Goal: Task Accomplishment & Management: Complete application form

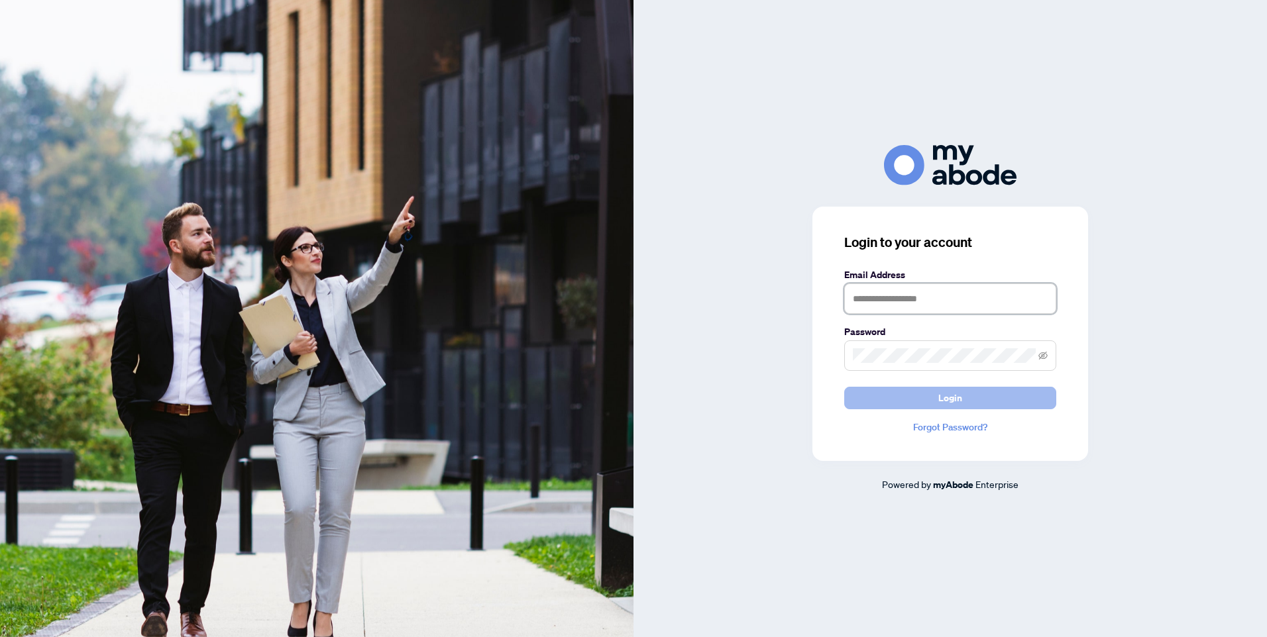
type input "**********"
click at [938, 398] on button "Login" at bounding box center [950, 398] width 212 height 23
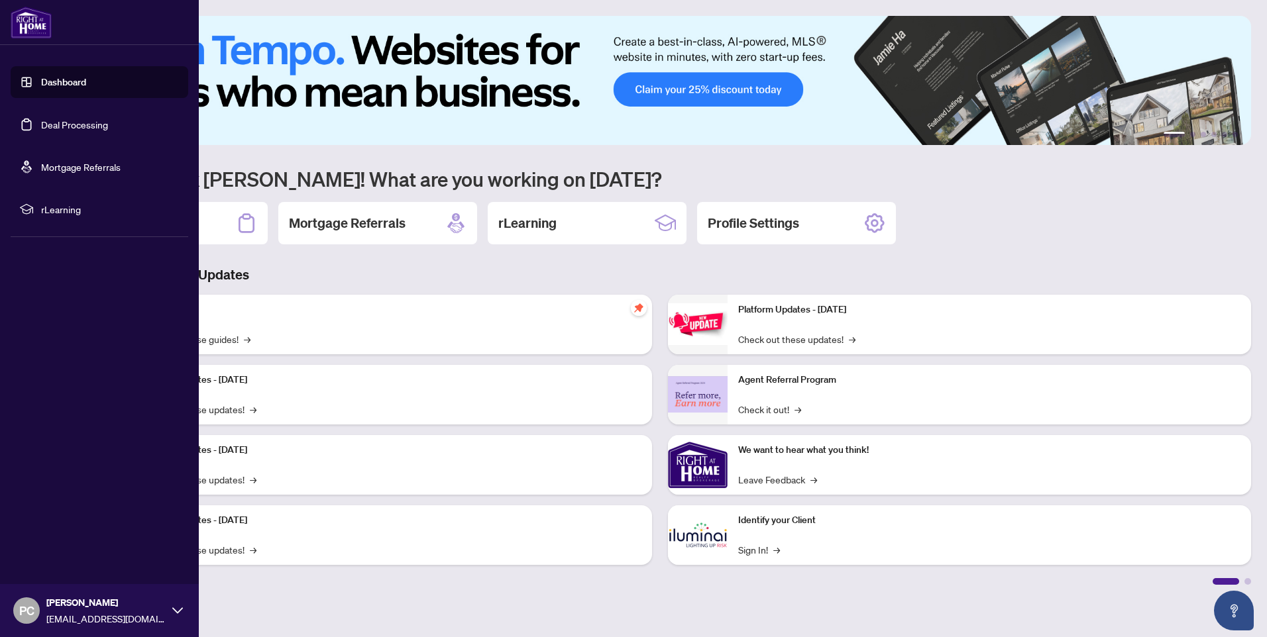
click at [51, 79] on link "Dashboard" at bounding box center [63, 82] width 45 height 12
click at [57, 84] on link "Dashboard" at bounding box center [63, 82] width 45 height 12
click at [60, 82] on link "Dashboard" at bounding box center [63, 82] width 45 height 12
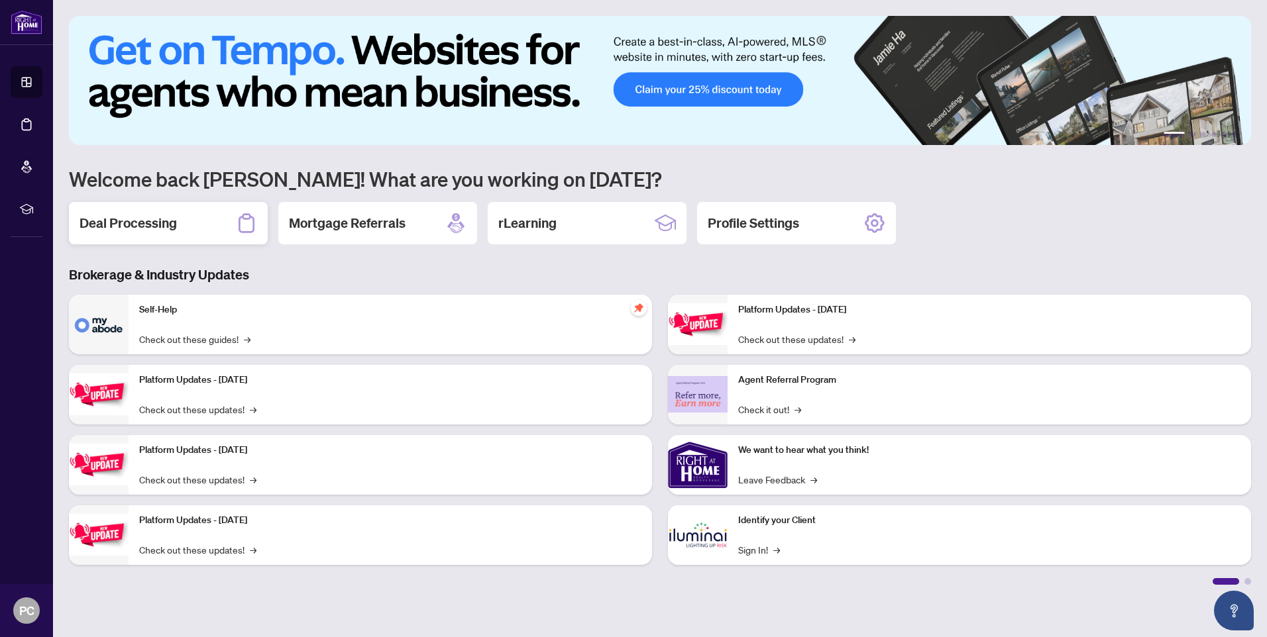
click at [159, 223] on h2 "Deal Processing" at bounding box center [128, 223] width 97 height 19
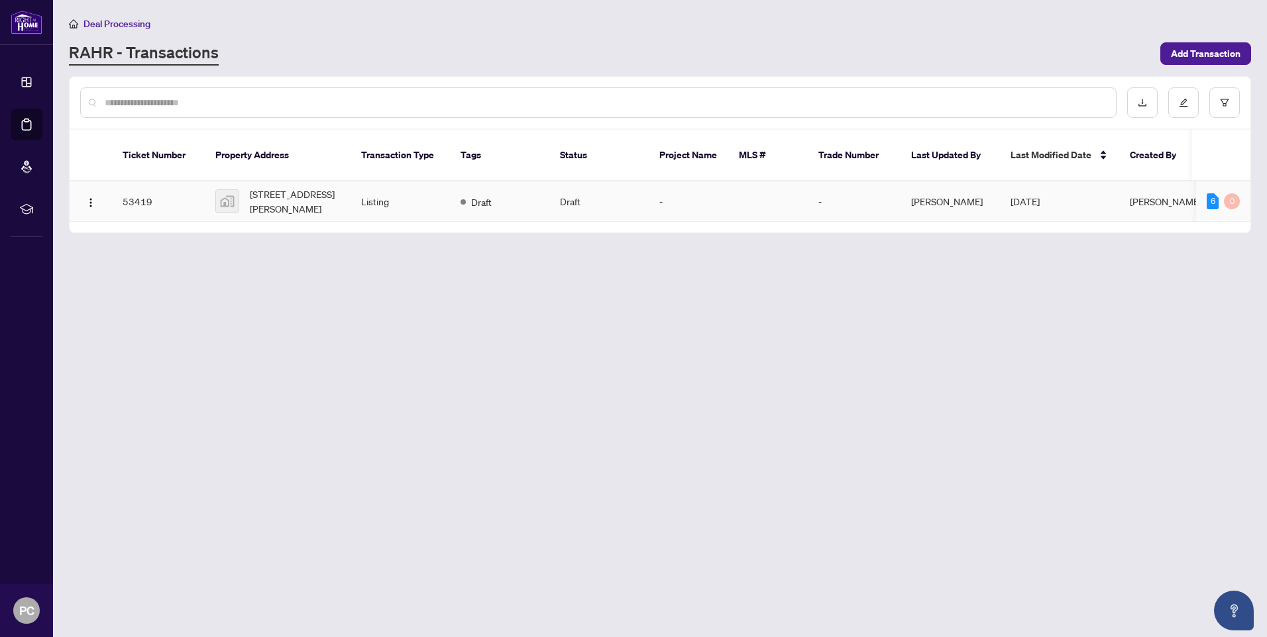
click at [768, 194] on td at bounding box center [768, 202] width 80 height 40
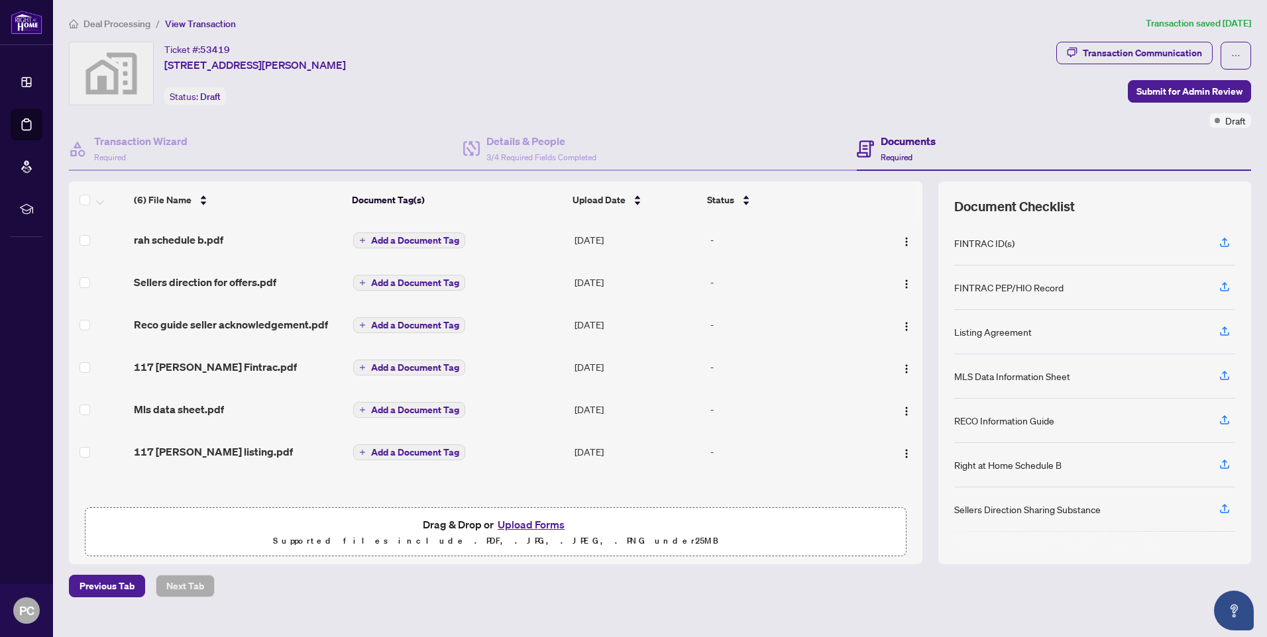
click at [494, 55] on div "Ticket #: 53419 117 Barker Street, London, ON, Canada Status: Draft" at bounding box center [560, 74] width 982 height 64
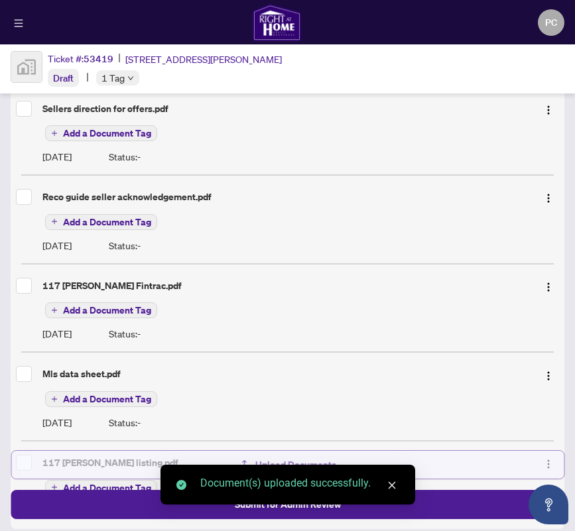
scroll to position [425, 0]
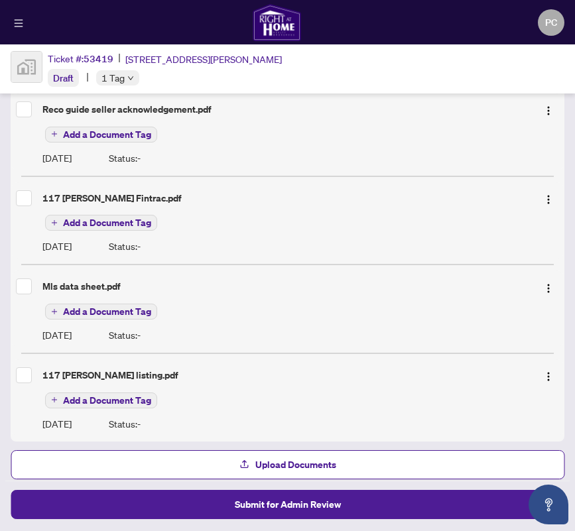
click at [210, 79] on div "Ticket #: 53419 117 Barker Street, London, ON, Canada Draft 1 Tag" at bounding box center [165, 69] width 234 height 36
click at [487, 64] on div "Ticket #: 53419 117 Barker Street, London, ON, Canada Draft 1 Tag" at bounding box center [287, 68] width 575 height 49
click at [543, 283] on img "button" at bounding box center [548, 288] width 11 height 11
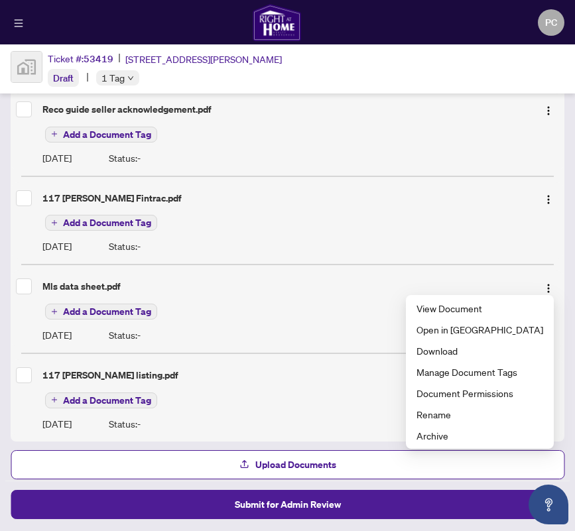
click at [205, 289] on div "Mls data sheet.pdf" at bounding box center [287, 286] width 543 height 21
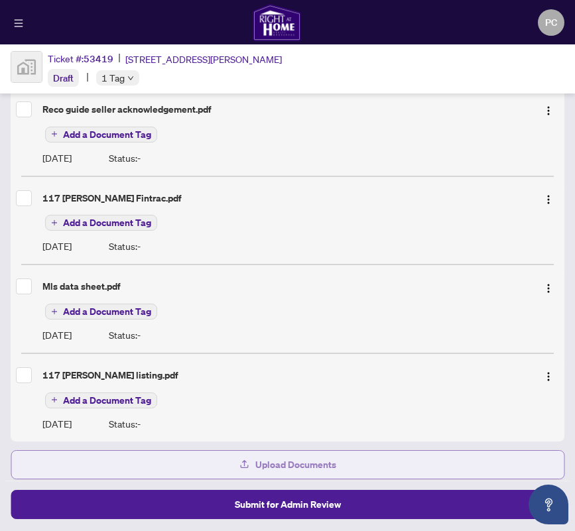
click at [316, 465] on span "Upload Documents" at bounding box center [295, 464] width 81 height 21
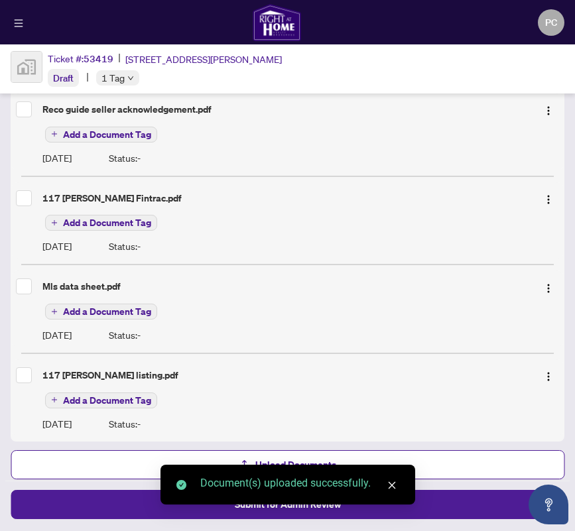
scroll to position [512, 0]
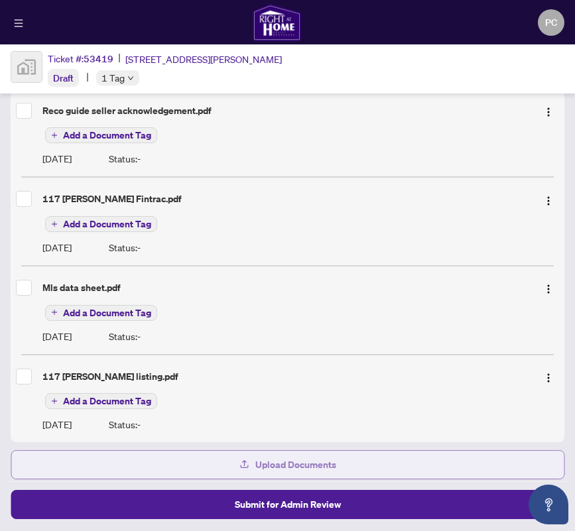
click at [289, 464] on span "Upload Documents" at bounding box center [295, 464] width 81 height 21
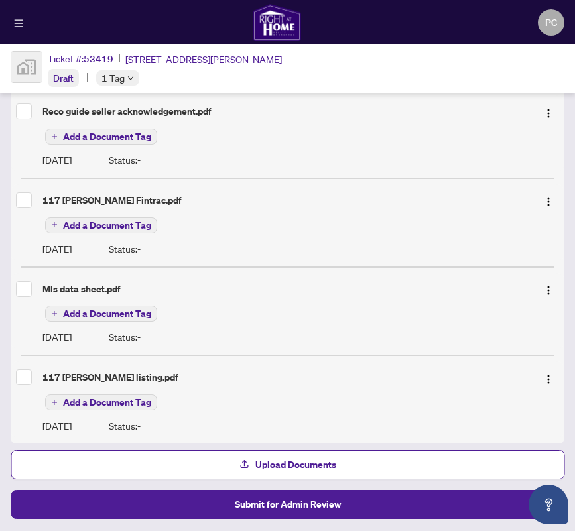
scroll to position [645, 0]
click at [543, 285] on img "button" at bounding box center [548, 290] width 11 height 11
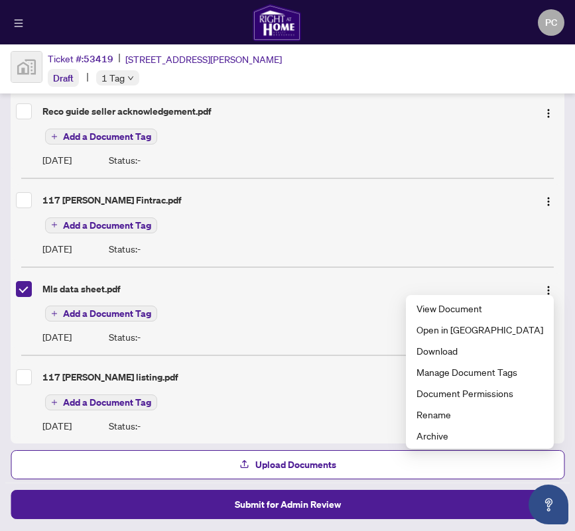
click at [436, 76] on div "Ticket #: 53419 117 Barker Street, London, ON, Canada Draft 1 Tag" at bounding box center [287, 68] width 575 height 49
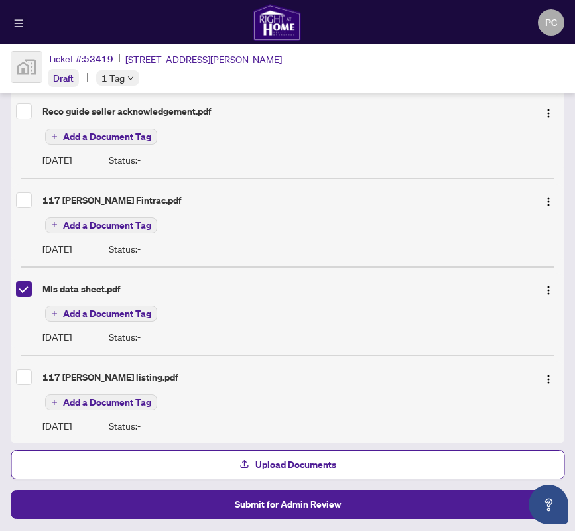
click at [19, 20] on icon "menu" at bounding box center [18, 23] width 9 height 9
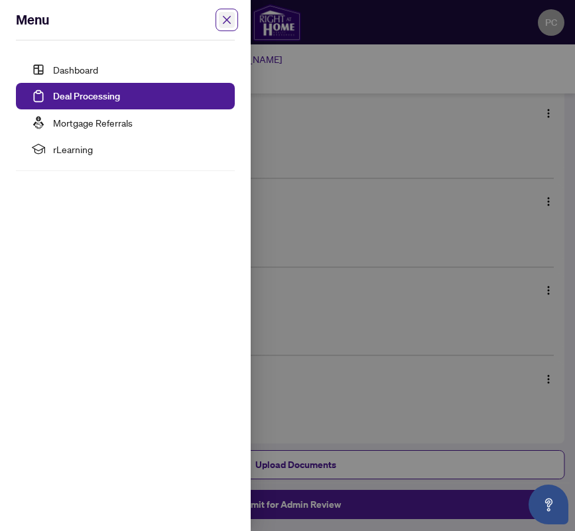
click at [231, 19] on icon "close" at bounding box center [226, 20] width 11 height 11
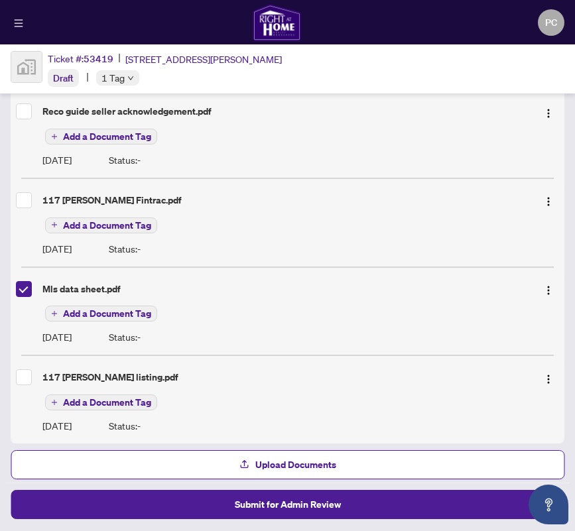
click at [352, 23] on div "PC Paul Carey" at bounding box center [287, 22] width 575 height 45
click at [51, 310] on icon "plus" at bounding box center [54, 313] width 7 height 7
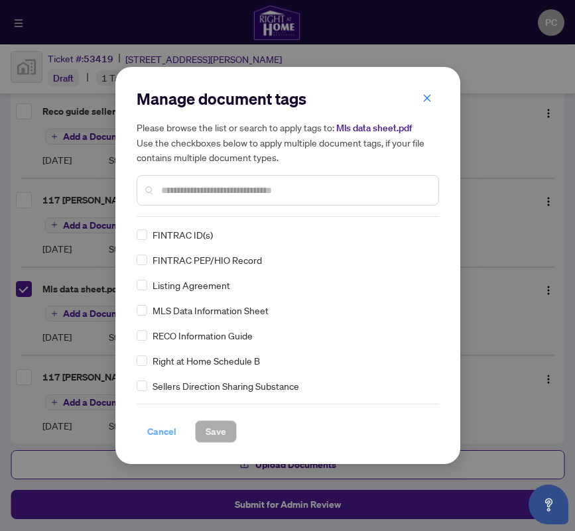
click at [162, 431] on span "Cancel" at bounding box center [161, 431] width 29 height 21
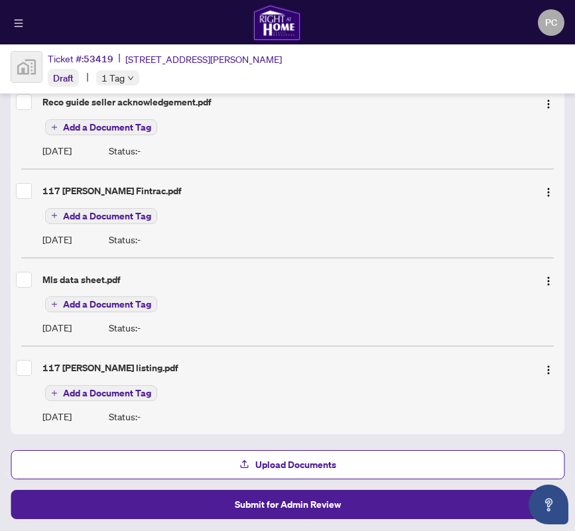
scroll to position [600, 0]
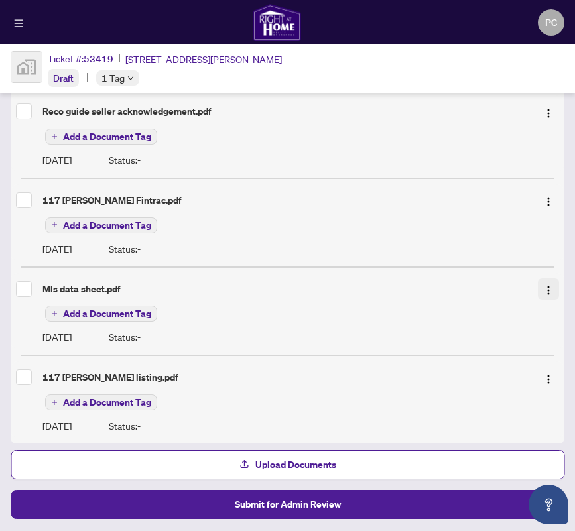
click at [543, 285] on img "button" at bounding box center [548, 290] width 11 height 11
click at [372, 286] on div "Mls data sheet.pdf" at bounding box center [284, 289] width 484 height 15
click at [72, 284] on div "Mls data sheet.pdf" at bounding box center [284, 289] width 484 height 15
drag, startPoint x: 84, startPoint y: 286, endPoint x: 112, endPoint y: 284, distance: 27.9
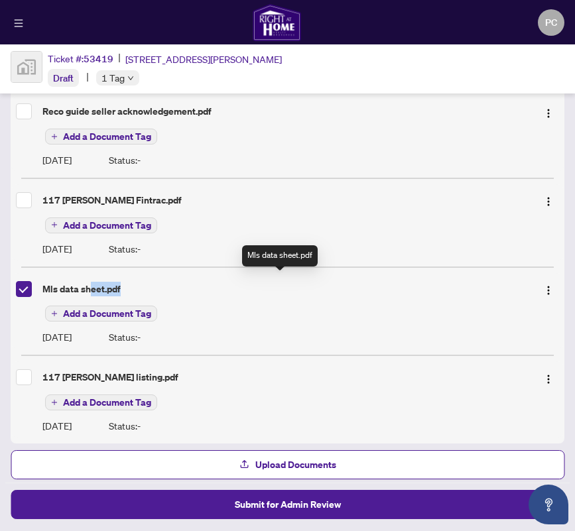
click at [112, 284] on div "Mls data sheet.pdf" at bounding box center [284, 289] width 484 height 15
drag, startPoint x: 112, startPoint y: 284, endPoint x: 67, endPoint y: 278, distance: 45.5
click at [67, 282] on div "Mls data sheet.pdf" at bounding box center [284, 289] width 484 height 15
click at [42, 282] on div "Mls data sheet.pdf" at bounding box center [284, 289] width 484 height 15
click at [45, 282] on div "Mls data sheet.pdf" at bounding box center [284, 289] width 484 height 15
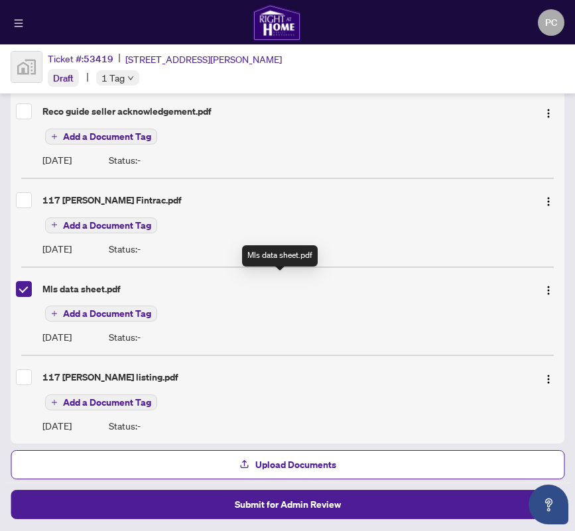
click at [42, 282] on div "Mls data sheet.pdf" at bounding box center [284, 289] width 484 height 15
drag, startPoint x: 38, startPoint y: 282, endPoint x: 46, endPoint y: 282, distance: 8.0
click at [46, 282] on div "Mls data sheet.pdf" at bounding box center [284, 289] width 484 height 15
drag, startPoint x: 46, startPoint y: 282, endPoint x: 213, endPoint y: 236, distance: 173.1
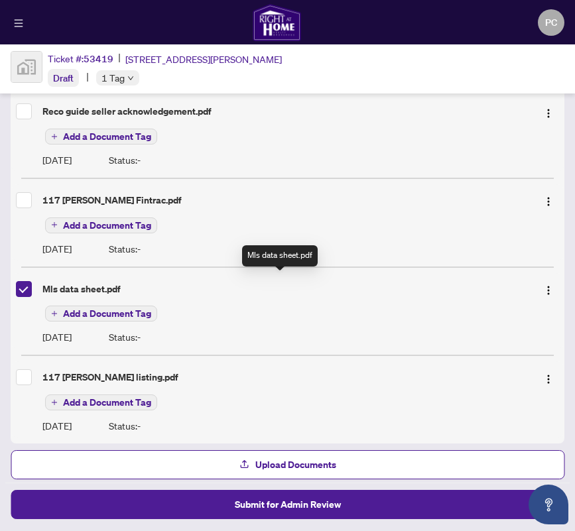
click at [213, 241] on div "Status: -" at bounding box center [334, 248] width 450 height 15
drag, startPoint x: 56, startPoint y: 281, endPoint x: 292, endPoint y: 288, distance: 236.0
click at [292, 288] on div "Mls data sheet.pdf" at bounding box center [284, 289] width 484 height 15
click at [546, 285] on img "button" at bounding box center [548, 290] width 11 height 11
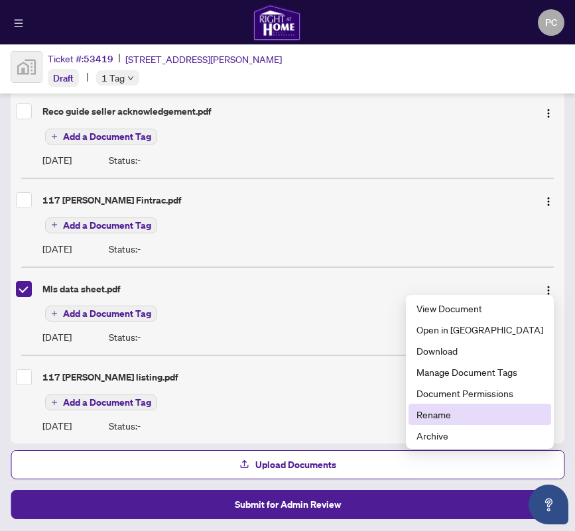
click at [466, 409] on span "Rename" at bounding box center [479, 414] width 127 height 15
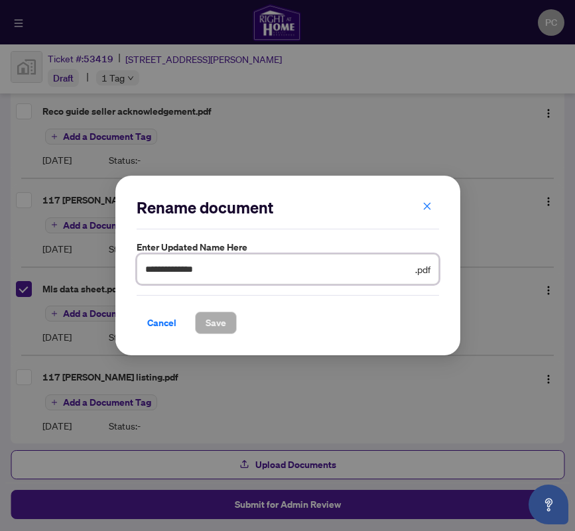
click at [148, 269] on input "**********" at bounding box center [278, 269] width 267 height 15
click at [215, 268] on input "**********" at bounding box center [278, 269] width 267 height 15
type input "**********"
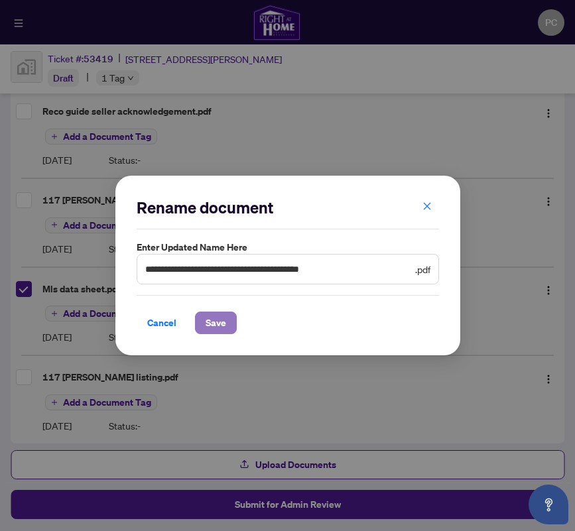
click at [211, 322] on span "Save" at bounding box center [215, 322] width 21 height 21
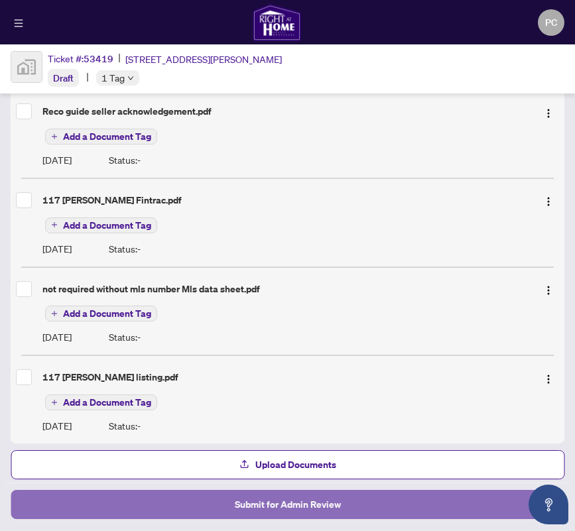
click at [296, 502] on span "Submit for Admin Review" at bounding box center [288, 504] width 106 height 21
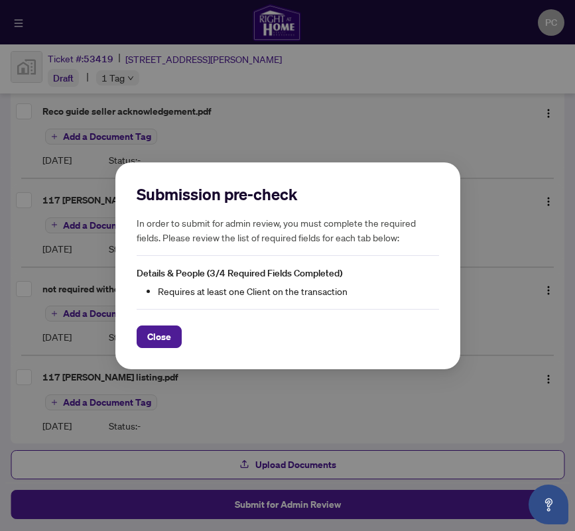
click at [297, 502] on div "Submission pre-check In order to submit for admin review, you must complete the…" at bounding box center [287, 265] width 575 height 531
click at [203, 276] on span "Details & People (3/4 Required Fields Completed)" at bounding box center [239, 273] width 205 height 12
drag, startPoint x: 235, startPoint y: 270, endPoint x: 256, endPoint y: 270, distance: 21.2
click at [256, 270] on span "Details & People (3/4 Required Fields Completed)" at bounding box center [239, 273] width 205 height 12
drag, startPoint x: 256, startPoint y: 270, endPoint x: 265, endPoint y: 288, distance: 20.5
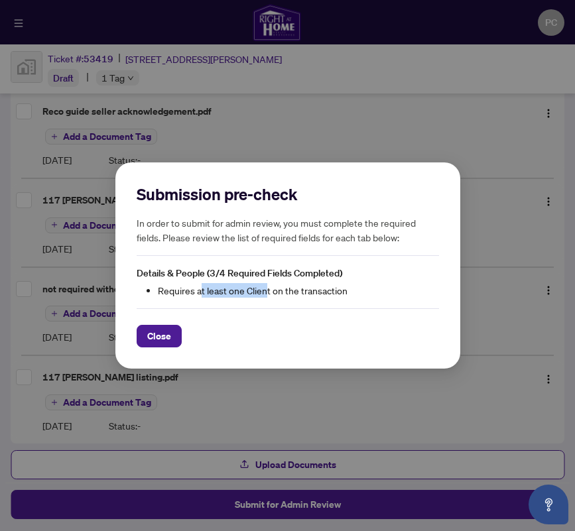
click at [265, 288] on li "Requires at least one Client on the transaction" at bounding box center [298, 290] width 281 height 15
drag, startPoint x: 265, startPoint y: 288, endPoint x: 336, endPoint y: 185, distance: 125.4
click at [336, 185] on h2 "Submission pre-check" at bounding box center [288, 194] width 302 height 21
click at [256, 178] on div "Submission pre-check In order to submit for admin review, you must complete the…" at bounding box center [287, 265] width 345 height 207
click at [333, 59] on div "Submission pre-check In order to submit for admin review, you must complete the…" at bounding box center [287, 265] width 575 height 531
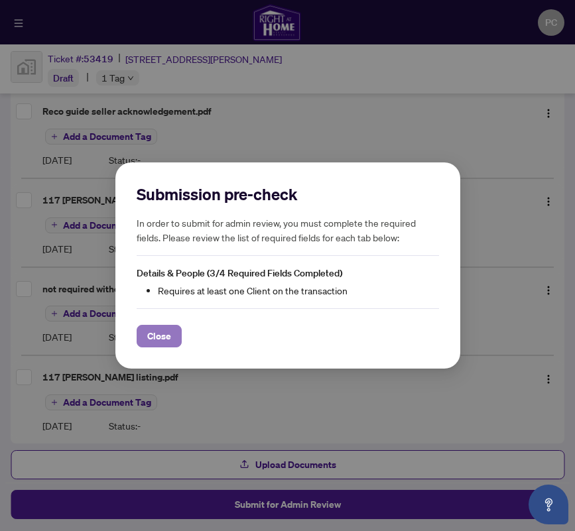
click at [163, 332] on span "Close" at bounding box center [159, 335] width 24 height 21
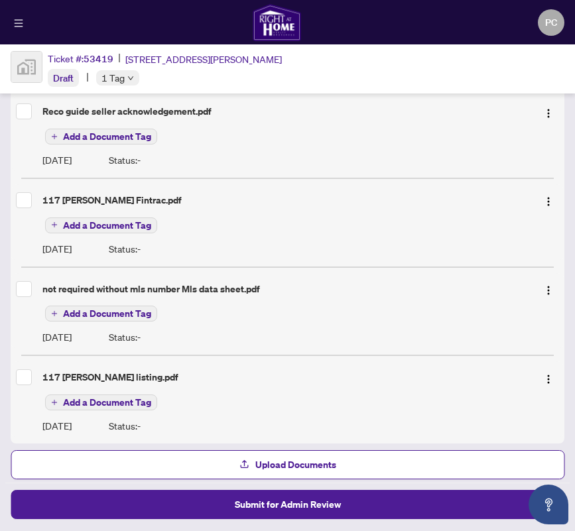
click at [370, 59] on div "Ticket #: 53419 117 Barker Street, London, ON, Canada Draft 1 Tag" at bounding box center [287, 68] width 575 height 49
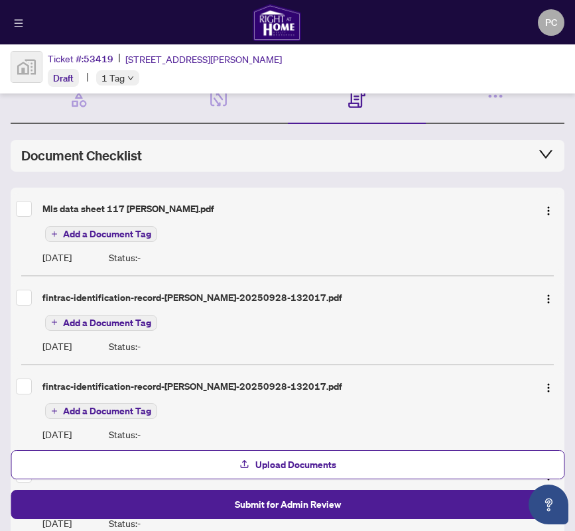
scroll to position [0, 0]
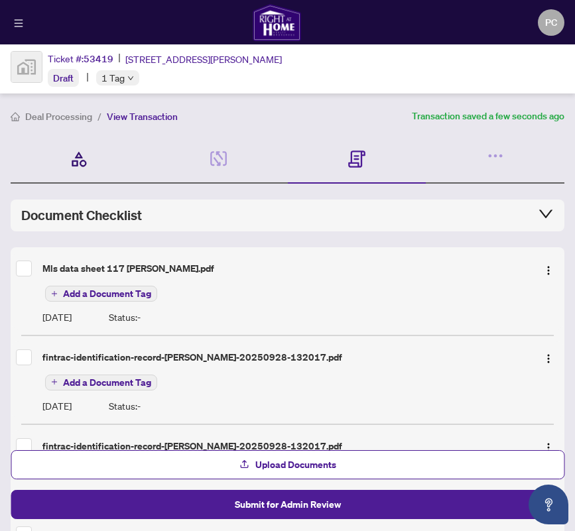
click at [78, 156] on icon at bounding box center [79, 159] width 19 height 19
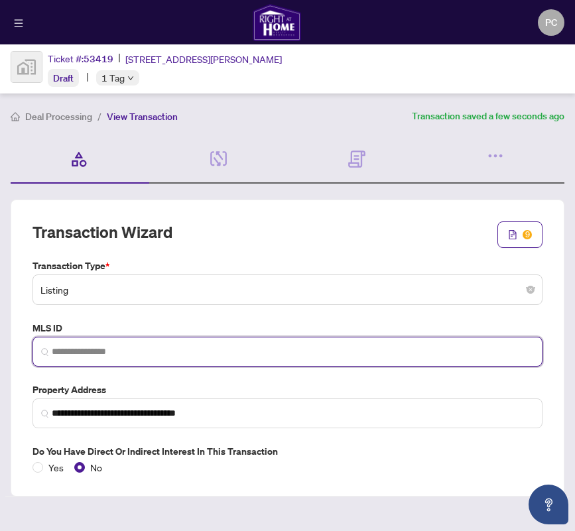
click at [184, 358] on input "search" at bounding box center [293, 352] width 482 height 14
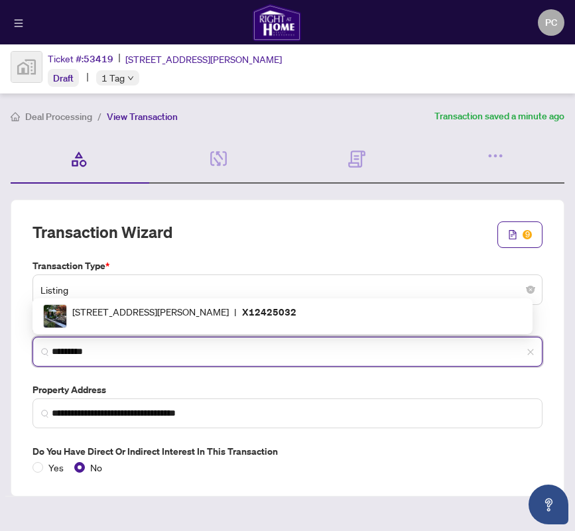
type input "*********"
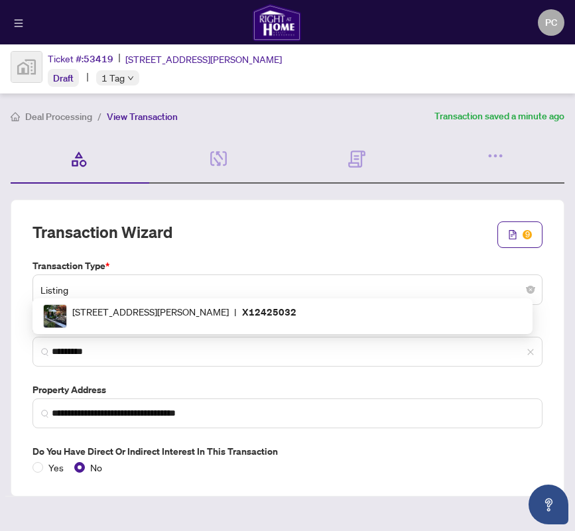
click at [182, 377] on div "**********" at bounding box center [287, 366] width 520 height 216
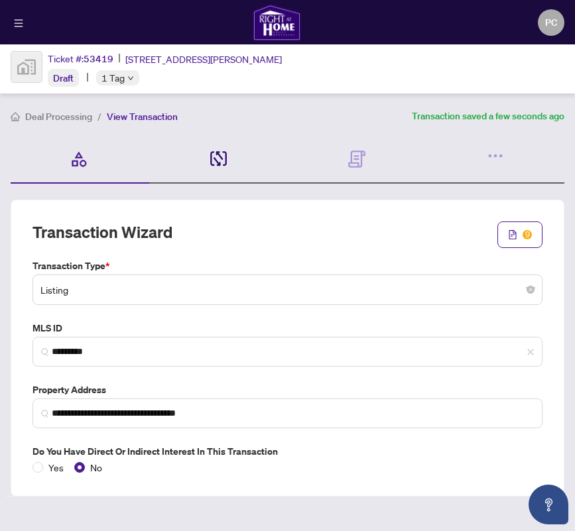
click at [214, 158] on icon at bounding box center [218, 158] width 17 height 15
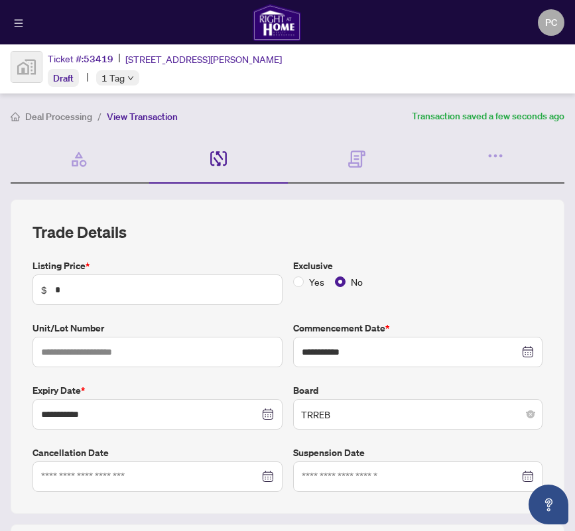
drag, startPoint x: 53, startPoint y: 291, endPoint x: 72, endPoint y: 288, distance: 19.4
click at [72, 288] on span "$ *" at bounding box center [157, 289] width 250 height 30
drag, startPoint x: 61, startPoint y: 289, endPoint x: 50, endPoint y: 290, distance: 11.3
click at [50, 290] on span "$ *" at bounding box center [157, 289] width 250 height 30
type input "*******"
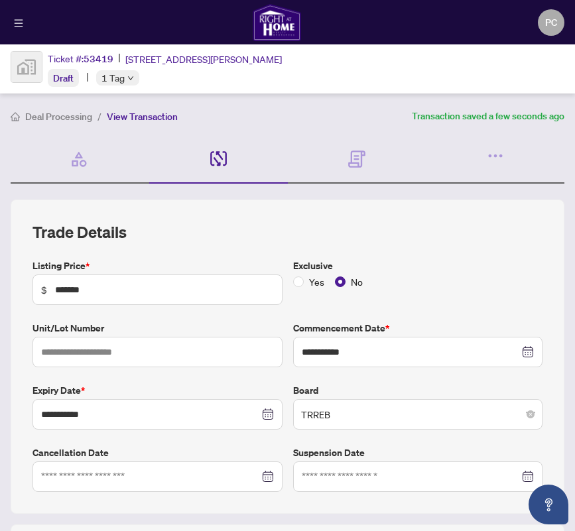
click at [142, 380] on div "**********" at bounding box center [287, 374] width 520 height 233
click at [334, 380] on div "**********" at bounding box center [287, 374] width 520 height 233
click at [150, 433] on div "**********" at bounding box center [287, 374] width 520 height 233
drag, startPoint x: 529, startPoint y: 459, endPoint x: 531, endPoint y: 453, distance: 6.9
click at [531, 456] on label "Suspension Date" at bounding box center [418, 452] width 250 height 15
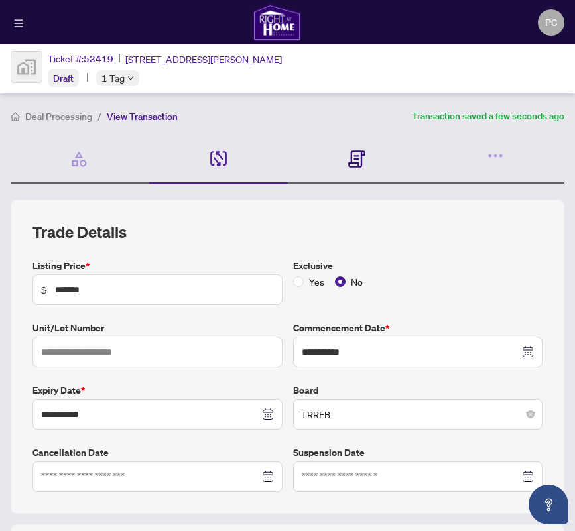
click at [351, 153] on icon at bounding box center [356, 158] width 17 height 17
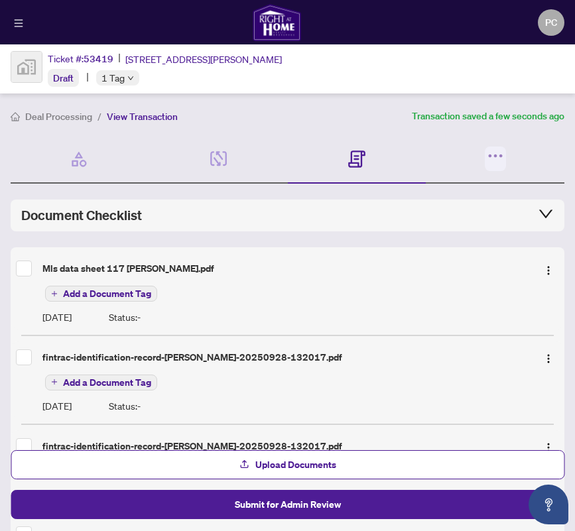
click at [488, 154] on icon "button" at bounding box center [489, 155] width 3 height 3
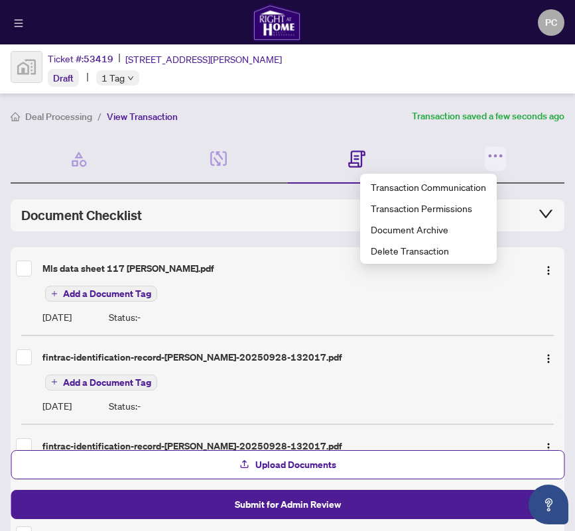
click at [486, 153] on icon "button" at bounding box center [495, 155] width 19 height 19
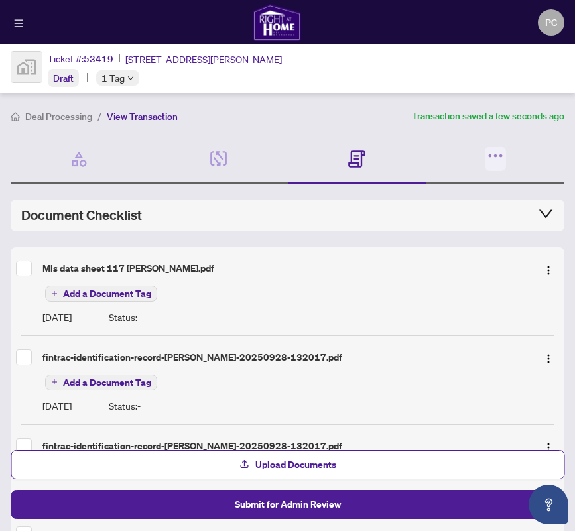
click at [486, 152] on icon "button" at bounding box center [495, 155] width 19 height 19
click at [357, 64] on div "Ticket #: 53419 117 Barker Street, London, ON, Canada Draft 1 Tag" at bounding box center [287, 68] width 575 height 49
click at [347, 67] on div "Ticket #: 53419 117 Barker Street, London, ON, Canada Draft 1 Tag" at bounding box center [287, 68] width 575 height 49
click at [19, 65] on img at bounding box center [26, 67] width 30 height 30
click at [21, 65] on img at bounding box center [26, 67] width 30 height 30
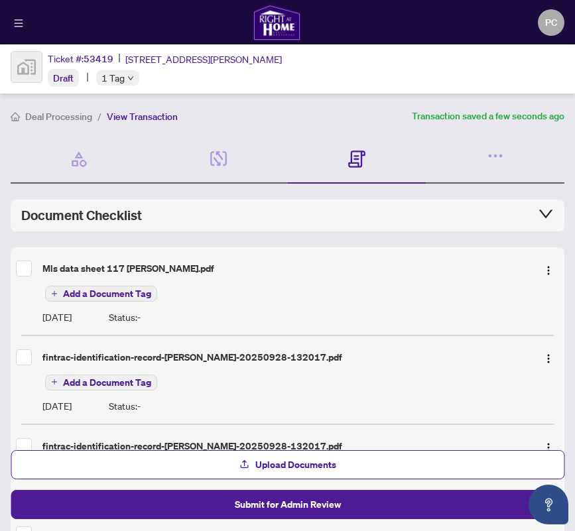
click at [22, 65] on img at bounding box center [26, 67] width 30 height 30
click at [17, 19] on icon "menu" at bounding box center [18, 23] width 9 height 9
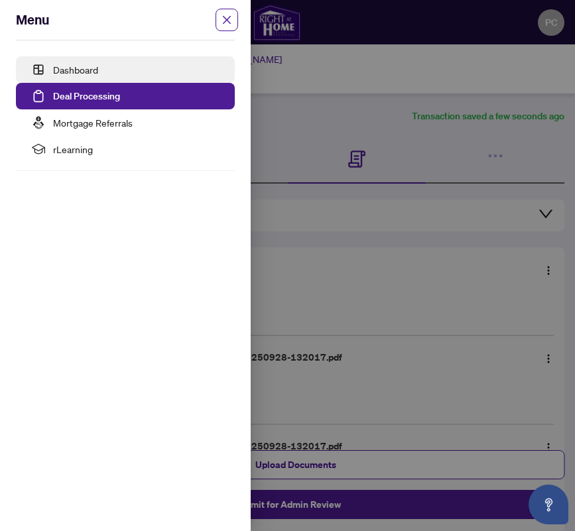
click at [72, 68] on link "Dashboard" at bounding box center [75, 70] width 45 height 12
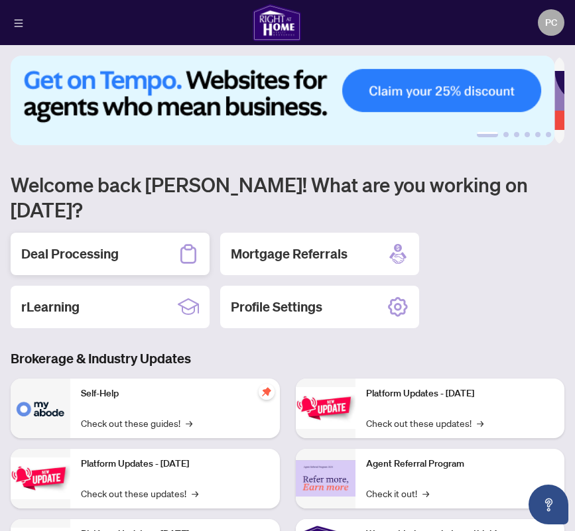
click at [148, 233] on div "Deal Processing" at bounding box center [110, 254] width 199 height 42
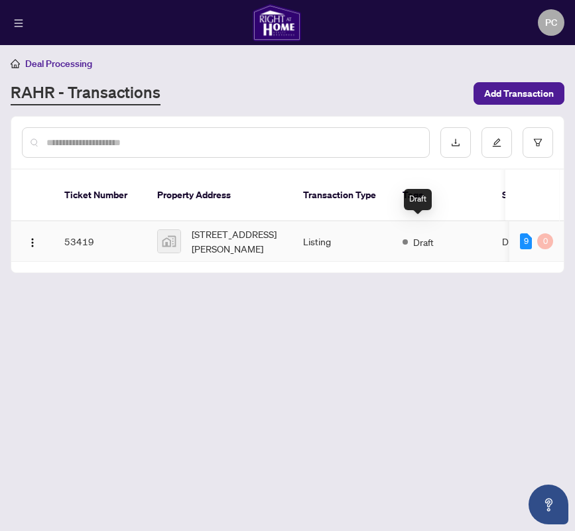
click at [414, 235] on span "Draft" at bounding box center [423, 242] width 21 height 15
click at [402, 239] on span at bounding box center [404, 241] width 5 height 5
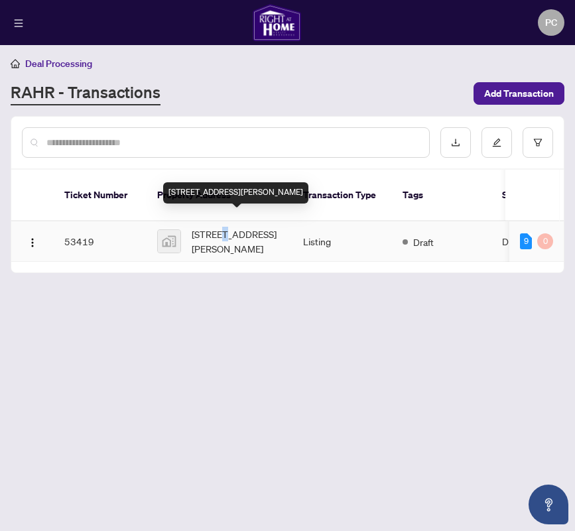
click at [222, 227] on span "117 Barker Street, London, ON, Canada" at bounding box center [237, 241] width 90 height 29
drag, startPoint x: 222, startPoint y: 220, endPoint x: 203, endPoint y: 229, distance: 20.7
click at [204, 229] on span "117 Barker Street, London, ON, Canada" at bounding box center [237, 241] width 90 height 29
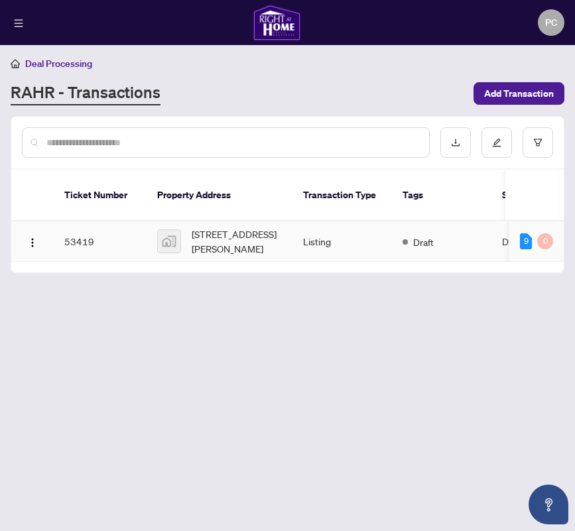
click at [176, 230] on img at bounding box center [169, 241] width 23 height 23
drag, startPoint x: 93, startPoint y: 221, endPoint x: 42, endPoint y: 228, distance: 50.9
drag, startPoint x: 42, startPoint y: 228, endPoint x: 415, endPoint y: 226, distance: 373.1
click at [415, 235] on span "Draft" at bounding box center [423, 242] width 21 height 15
click at [408, 233] on div "Draft" at bounding box center [417, 241] width 31 height 16
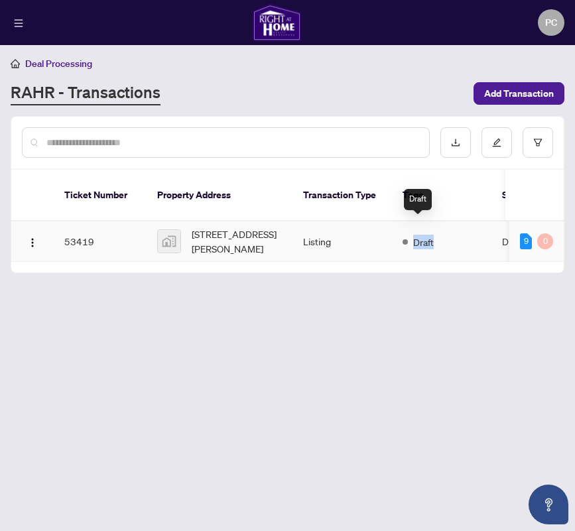
click at [408, 233] on div "Draft" at bounding box center [417, 241] width 31 height 16
drag, startPoint x: 408, startPoint y: 227, endPoint x: 374, endPoint y: 80, distance: 150.8
click at [374, 80] on div "Deal Processing RAHR - Transactions Add Transaction" at bounding box center [287, 81] width 553 height 50
click at [551, 498] on icon "Open asap" at bounding box center [548, 504] width 17 height 17
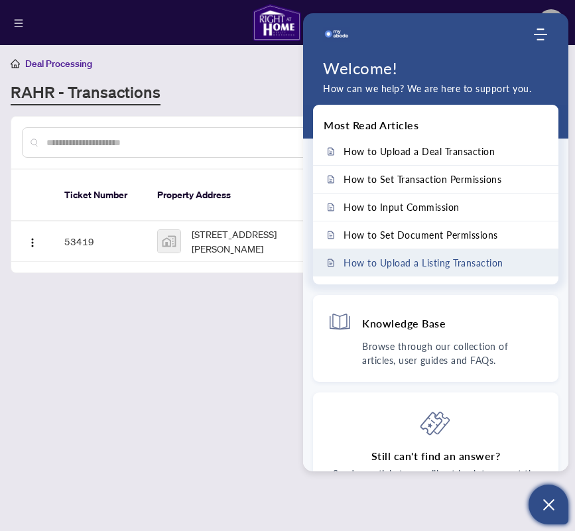
click at [417, 266] on span "How to Upload a Listing Transaction" at bounding box center [423, 262] width 160 height 11
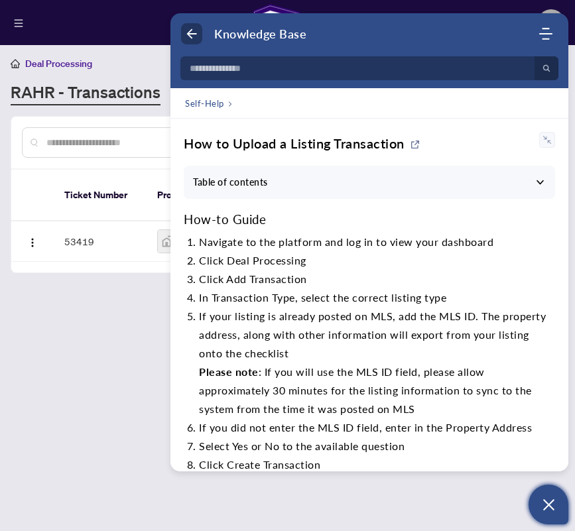
click at [190, 33] on icon "Back" at bounding box center [191, 33] width 13 height 13
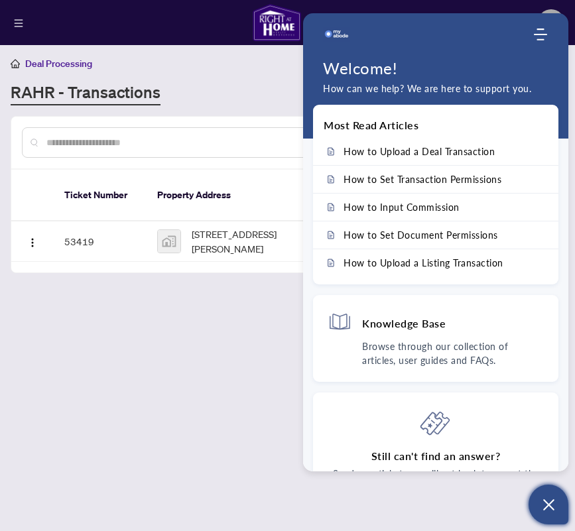
click at [213, 78] on div "Deal Processing RAHR - Transactions Add Transaction" at bounding box center [287, 81] width 553 height 50
click at [335, 30] on img "Company logo" at bounding box center [336, 34] width 27 height 27
click at [539, 30] on use "Modules Menu" at bounding box center [539, 34] width 13 height 12
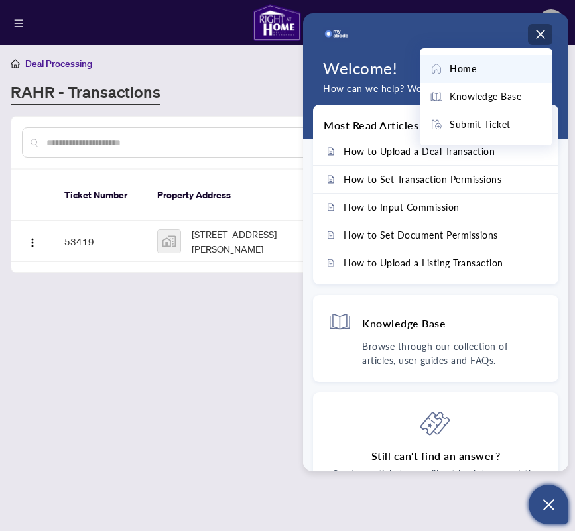
click at [457, 31] on div at bounding box center [427, 34] width 209 height 27
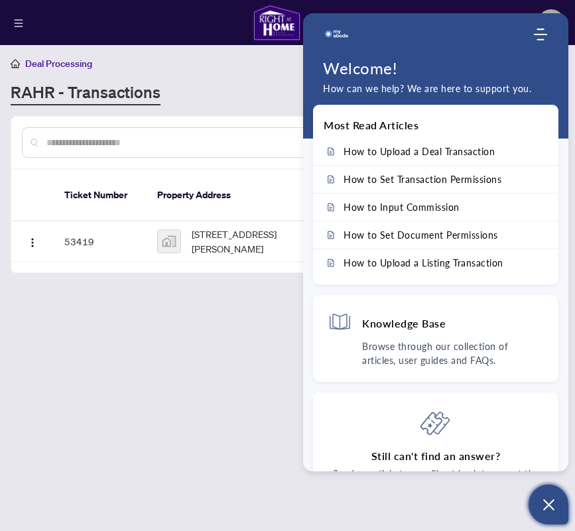
click at [552, 503] on icon "Open asap" at bounding box center [548, 504] width 17 height 17
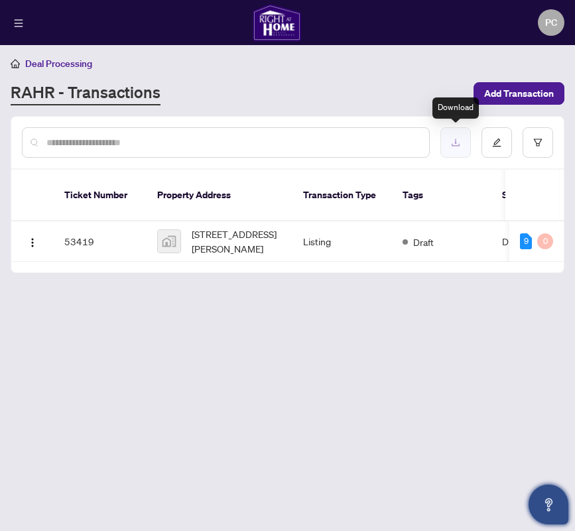
click at [455, 141] on icon "download" at bounding box center [455, 142] width 9 height 9
click at [391, 368] on main "Deal Processing RAHR - Transactions Add Transaction Ticket Number Property Addr…" at bounding box center [287, 265] width 575 height 531
click at [496, 138] on icon "edit" at bounding box center [496, 142] width 9 height 9
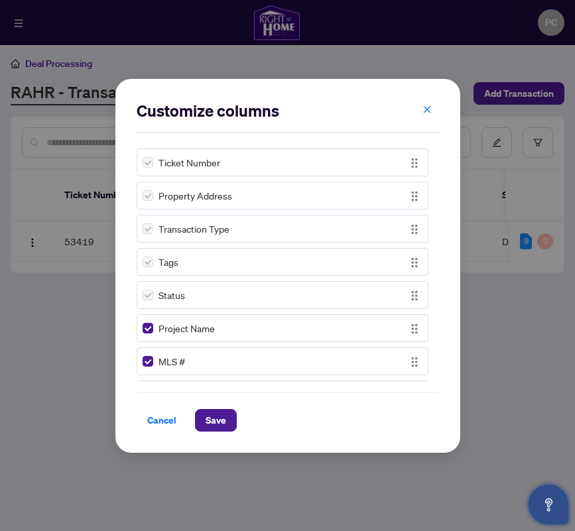
click at [534, 142] on div "Customize columns Ticket Number Property Address Transaction Type Tags Status P…" at bounding box center [287, 265] width 575 height 531
click at [427, 109] on icon "close" at bounding box center [426, 109] width 7 height 7
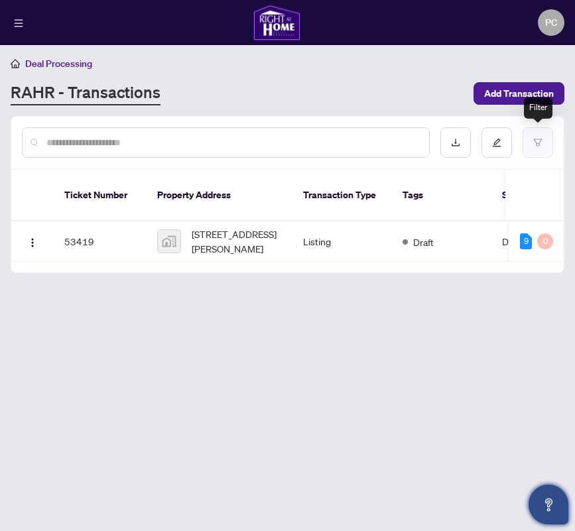
click at [539, 148] on button "button" at bounding box center [537, 142] width 30 height 30
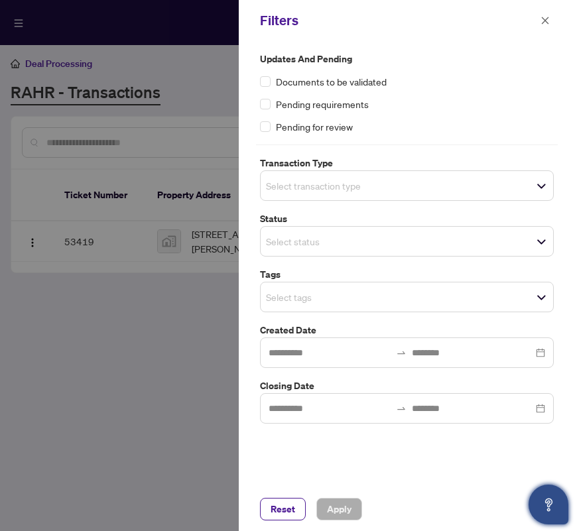
click at [280, 459] on div "Updates and Pending Documents to be validated Pending requirements Pending for …" at bounding box center [407, 264] width 336 height 446
click at [276, 509] on span "Reset" at bounding box center [282, 508] width 25 height 21
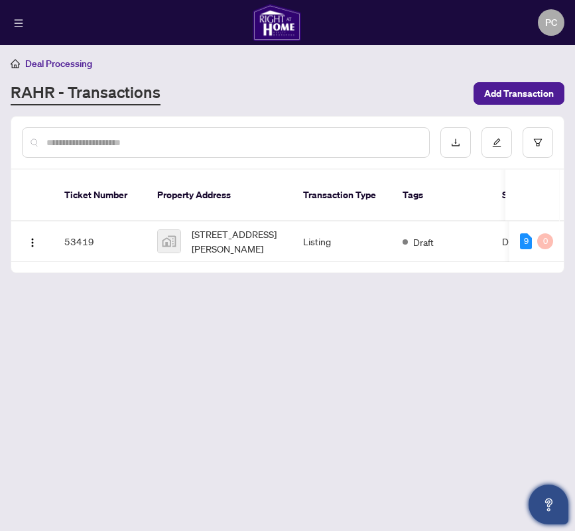
drag, startPoint x: 390, startPoint y: 103, endPoint x: 382, endPoint y: 107, distance: 9.8
click at [382, 107] on main "Deal Processing RAHR - Transactions Add Transaction Ticket Number Property Addr…" at bounding box center [287, 265] width 575 height 531
click at [101, 149] on div at bounding box center [226, 142] width 408 height 30
click at [335, 74] on div "Deal Processing RAHR - Transactions Add Transaction" at bounding box center [287, 81] width 553 height 50
click at [398, 62] on div "Deal Processing" at bounding box center [287, 63] width 553 height 15
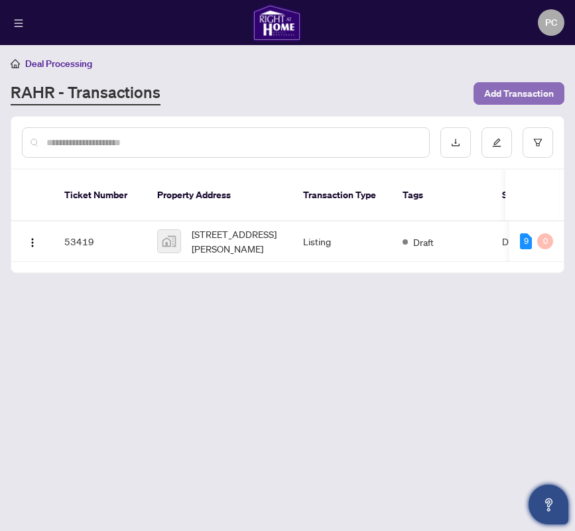
click at [515, 95] on span "Add Transaction" at bounding box center [519, 93] width 70 height 21
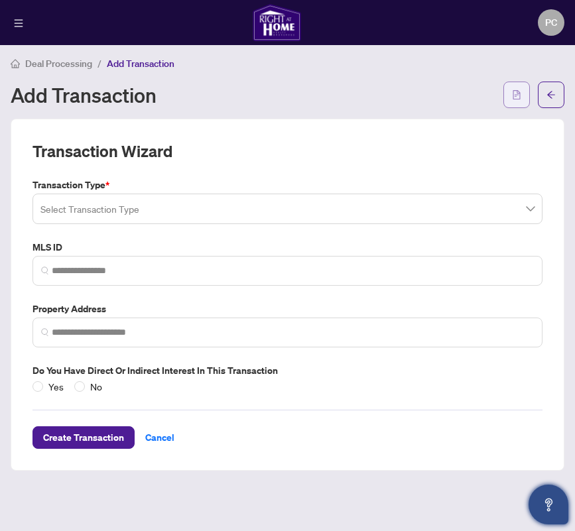
click at [512, 96] on icon "file-text" at bounding box center [516, 94] width 9 height 9
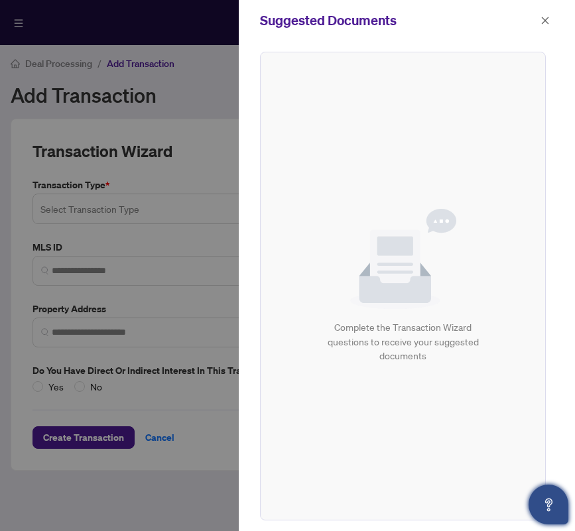
click at [441, 19] on div "Suggested Documents" at bounding box center [398, 21] width 276 height 20
click at [549, 506] on icon "Open asap" at bounding box center [548, 504] width 17 height 17
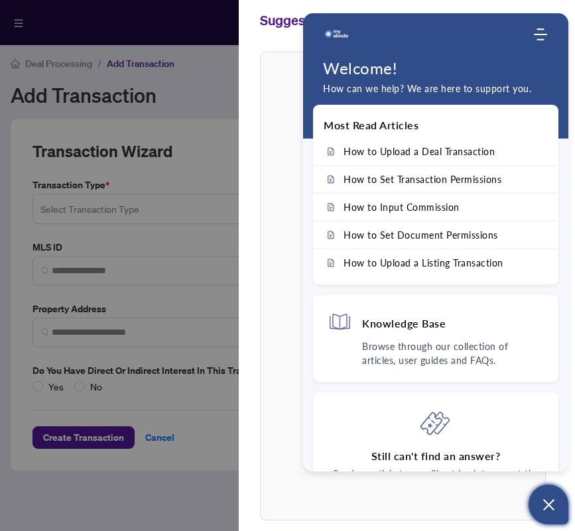
click at [364, 15] on header "Welcome to myAbode Support Home Knowledge Base Submit Ticket Welcome! How can w…" at bounding box center [435, 75] width 265 height 125
click at [544, 508] on icon "Open asap" at bounding box center [548, 504] width 11 height 11
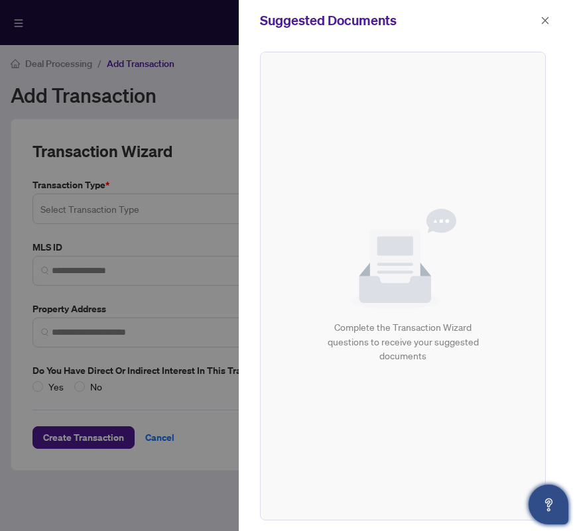
click at [470, 27] on div "Suggested Documents" at bounding box center [398, 21] width 276 height 20
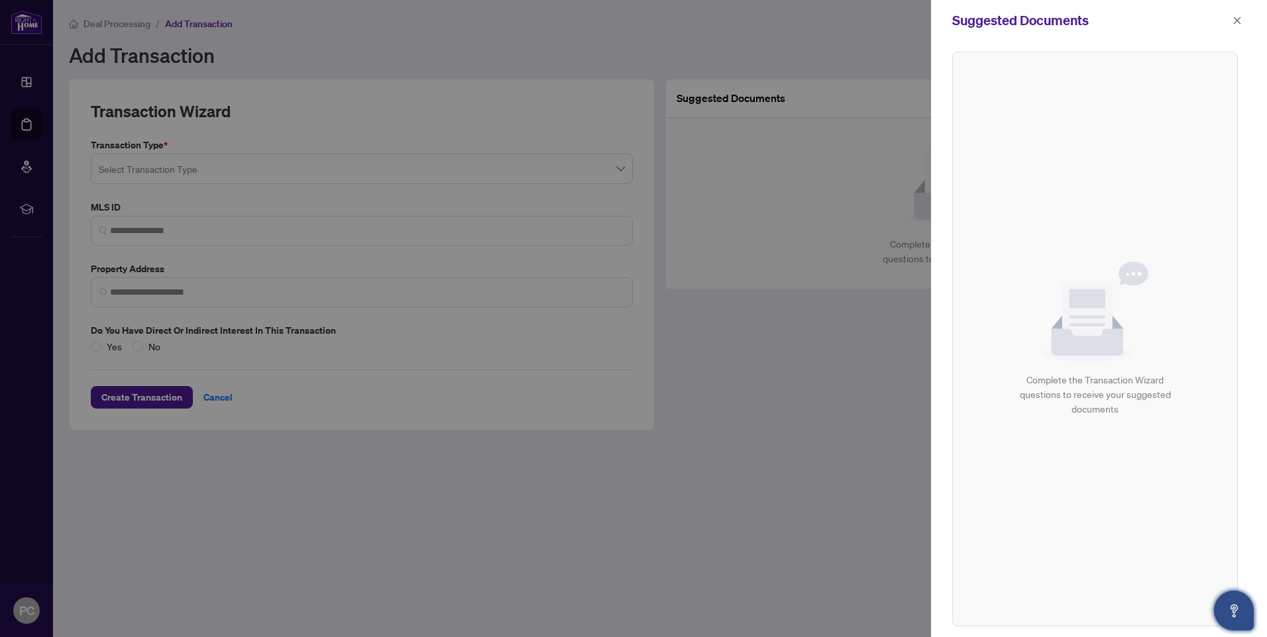
click at [25, 123] on div at bounding box center [633, 318] width 1267 height 637
click at [26, 162] on div at bounding box center [633, 318] width 1267 height 637
click at [27, 208] on div at bounding box center [633, 318] width 1267 height 637
click at [21, 160] on div at bounding box center [633, 318] width 1267 height 637
drag, startPoint x: 40, startPoint y: 126, endPoint x: 35, endPoint y: 99, distance: 26.9
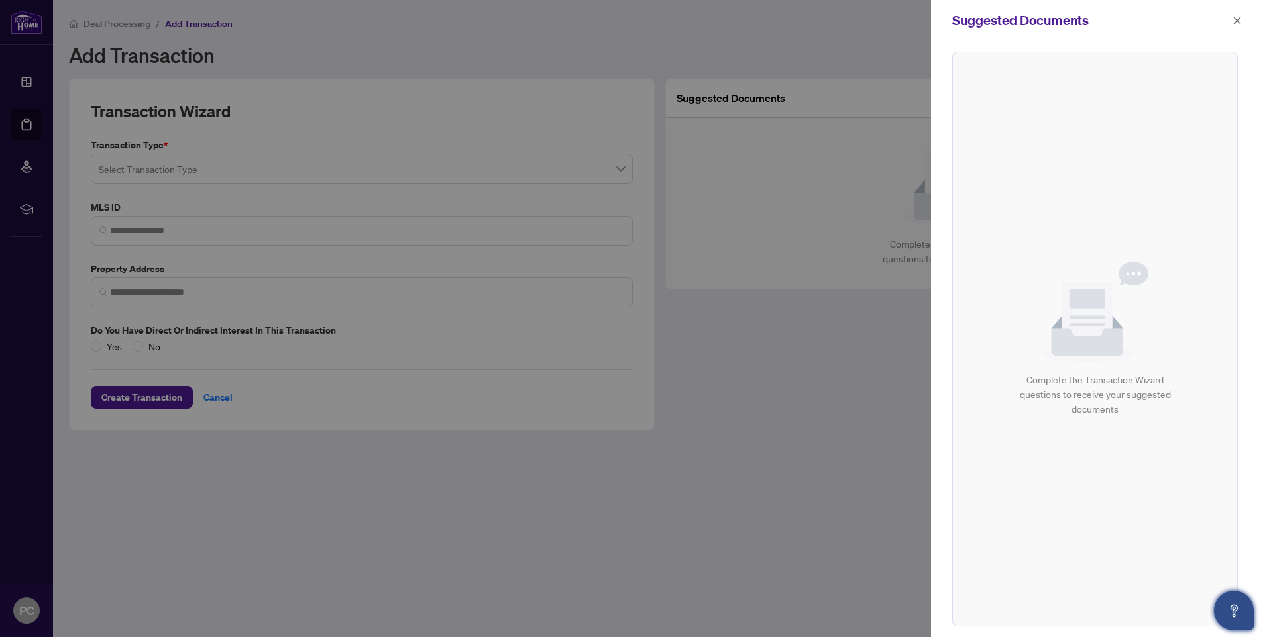
click at [40, 125] on div at bounding box center [633, 318] width 1267 height 637
click at [30, 80] on div at bounding box center [633, 318] width 1267 height 637
click at [625, 66] on div at bounding box center [633, 318] width 1267 height 637
click at [784, 290] on div at bounding box center [633, 318] width 1267 height 637
click at [1239, 16] on icon "close" at bounding box center [1237, 20] width 9 height 9
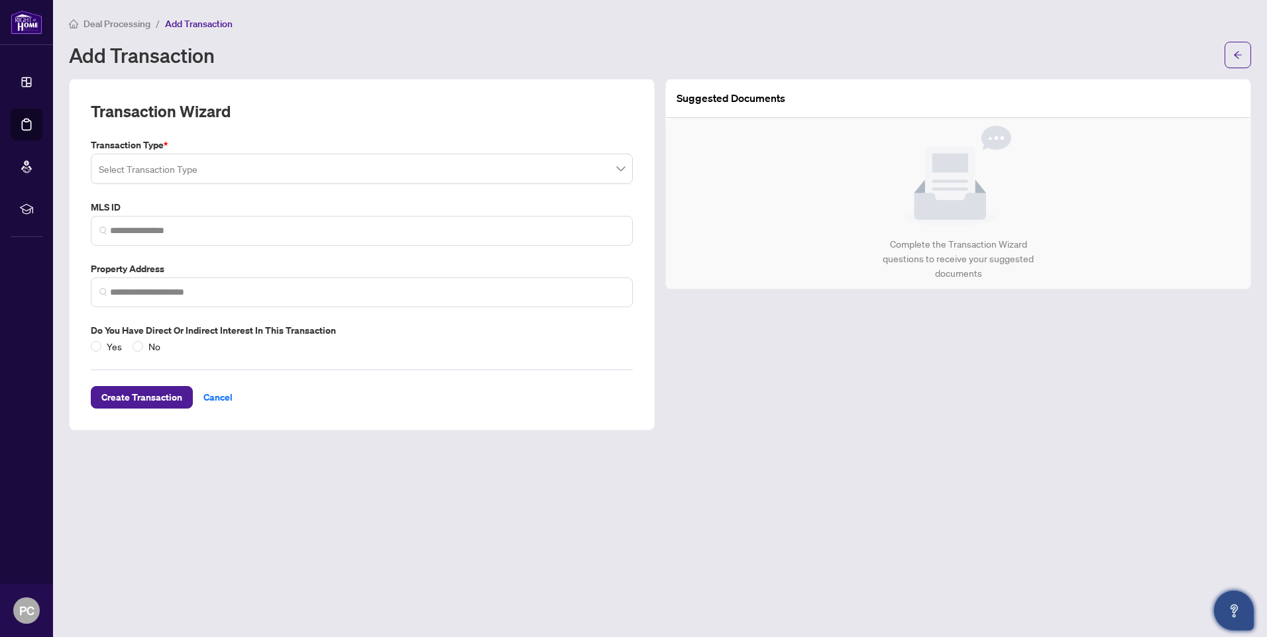
click at [690, 57] on div "Add Transaction" at bounding box center [643, 54] width 1148 height 21
click at [385, 31] on div "Deal Processing / Add Transaction Add Transaction" at bounding box center [660, 42] width 1182 height 52
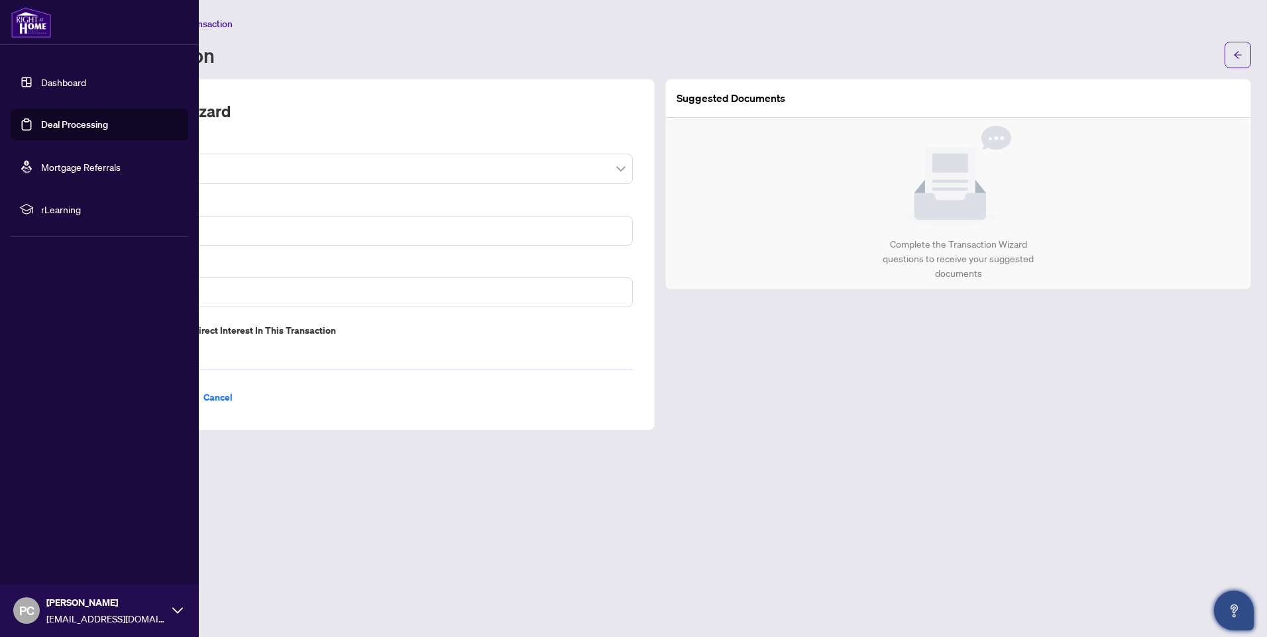
click at [176, 612] on icon at bounding box center [177, 611] width 11 height 6
click at [56, 533] on span "Logout" at bounding box center [53, 532] width 30 height 21
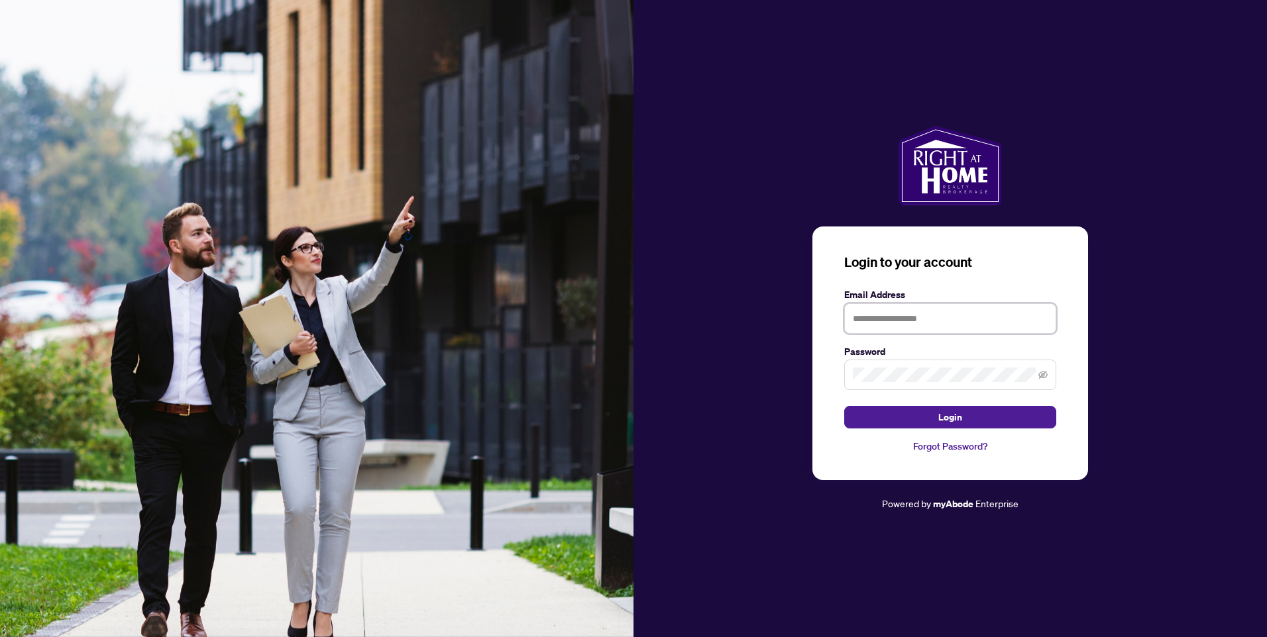
type input "**********"
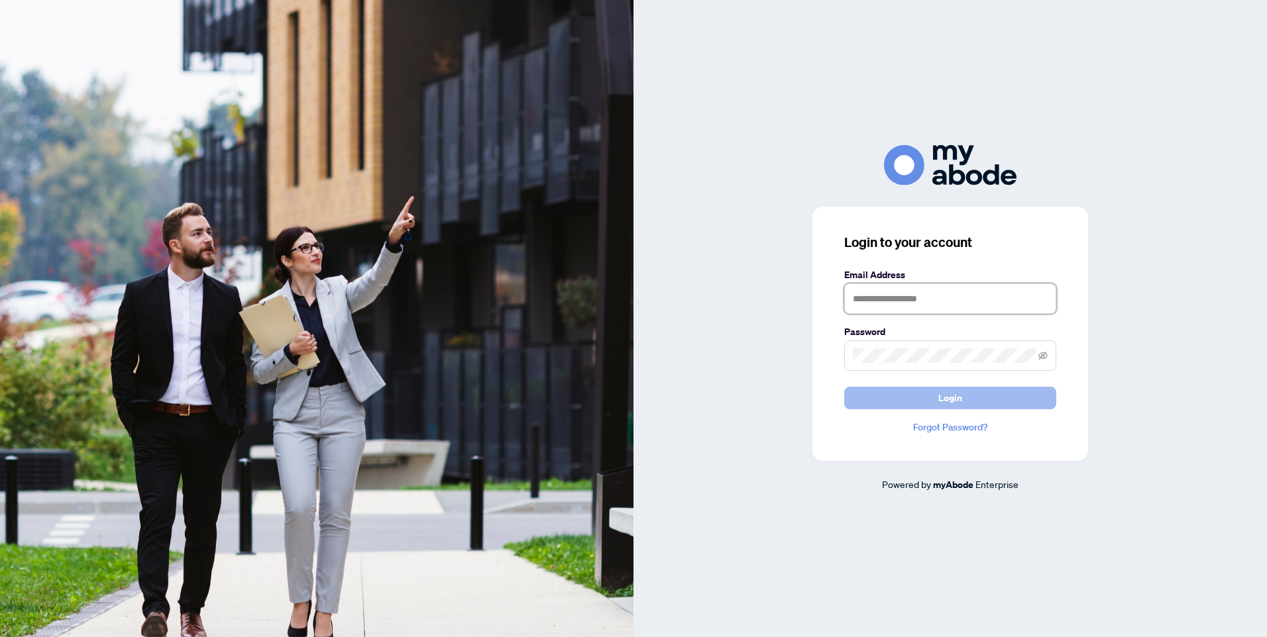
type input "**********"
click at [950, 398] on span "Login" at bounding box center [950, 398] width 24 height 21
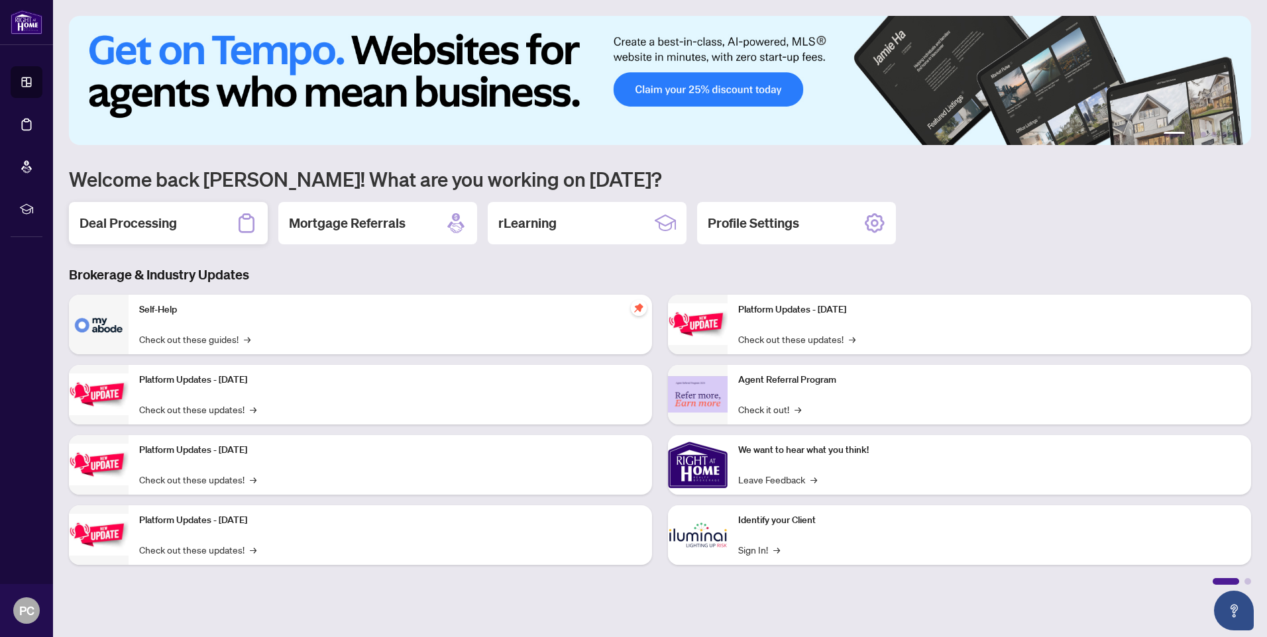
click at [195, 228] on div "Deal Processing" at bounding box center [168, 223] width 199 height 42
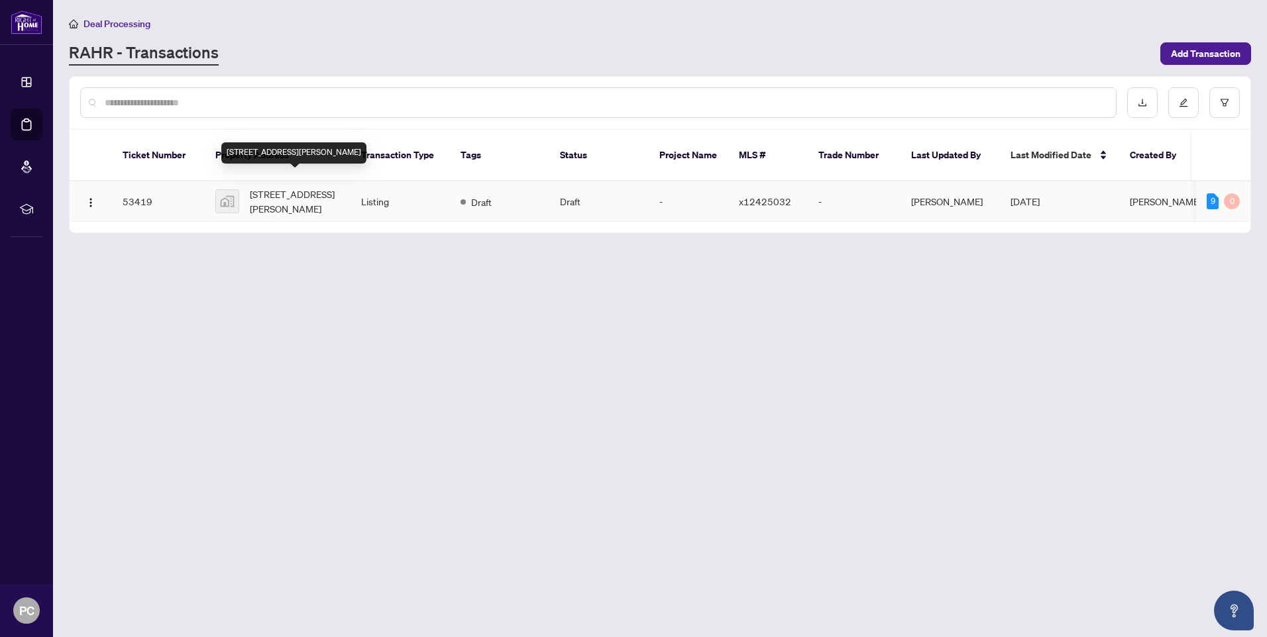
click at [292, 187] on span "[STREET_ADDRESS][PERSON_NAME]" at bounding box center [295, 201] width 90 height 29
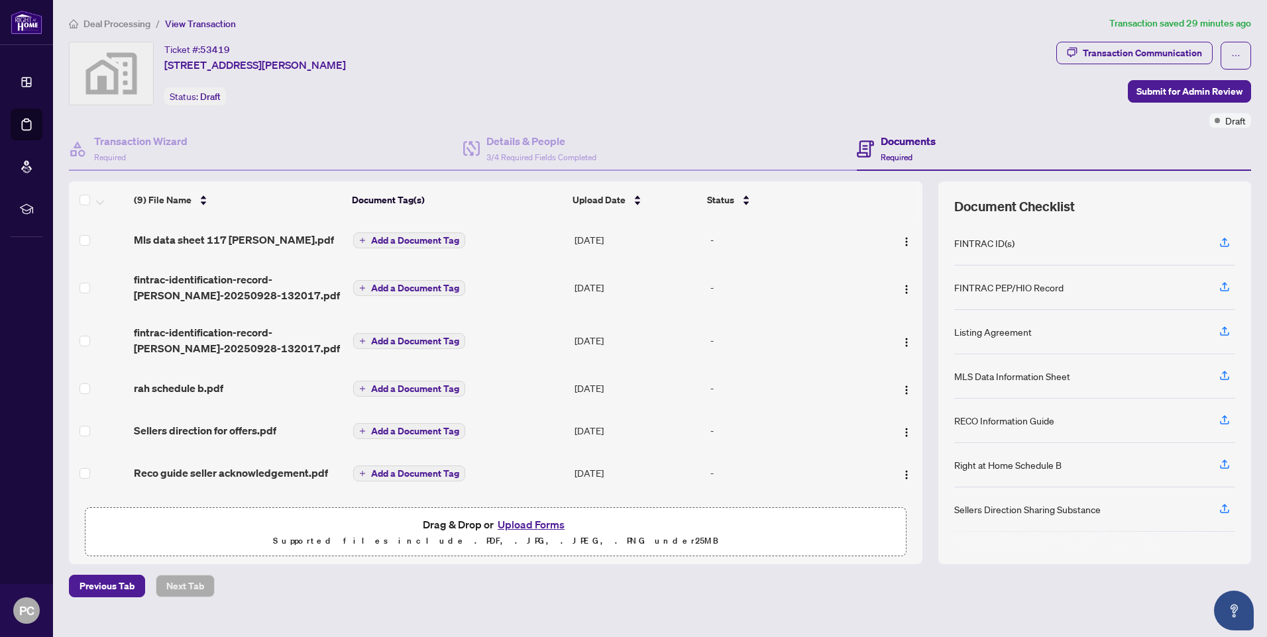
click at [467, 67] on div "Ticket #: 53419 [STREET_ADDRESS][PERSON_NAME] Status: Draft" at bounding box center [560, 74] width 982 height 64
click at [895, 149] on div "Documents Required" at bounding box center [908, 148] width 55 height 31
click at [897, 143] on h4 "Documents" at bounding box center [908, 141] width 55 height 16
click at [865, 147] on icon at bounding box center [865, 148] width 17 height 17
click at [906, 143] on h4 "Documents" at bounding box center [908, 141] width 55 height 16
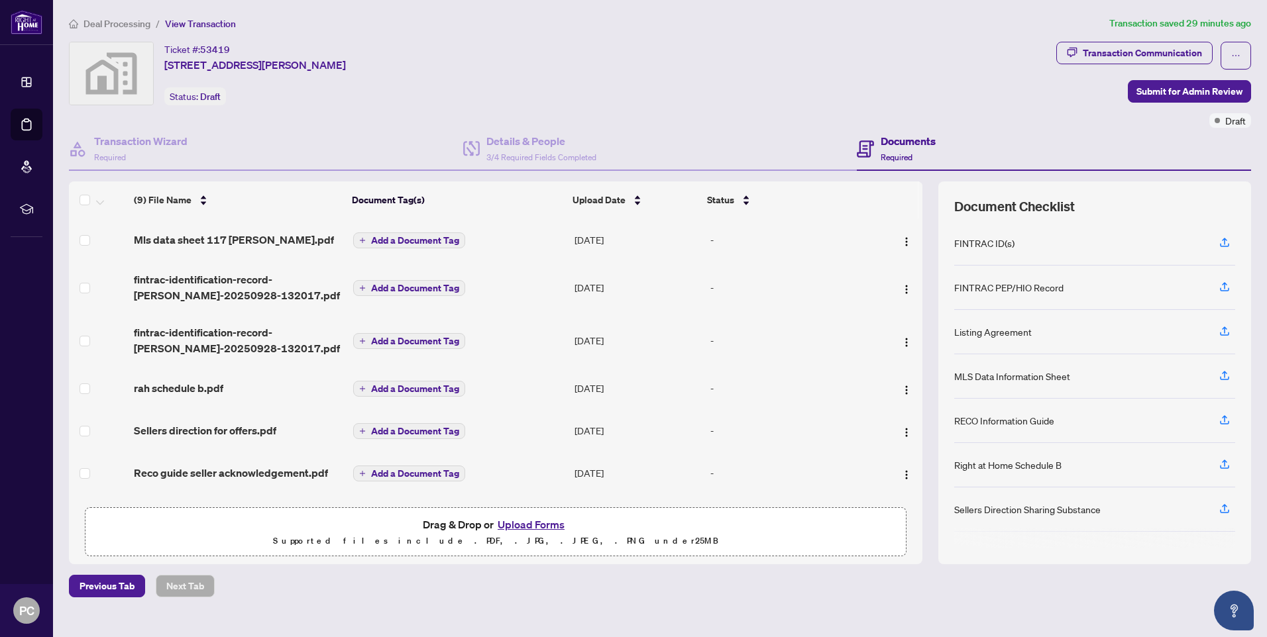
click at [906, 143] on h4 "Documents" at bounding box center [908, 141] width 55 height 16
click at [749, 97] on div "Ticket #: 53419 117 Barker Street, London, ON, Canada Status: Draft" at bounding box center [560, 74] width 982 height 64
click at [423, 90] on div "Ticket #: 53419 117 Barker Street, London, ON, Canada Status: Draft" at bounding box center [560, 74] width 982 height 64
click at [709, 52] on div "Ticket #: 53419 117 Barker Street, London, ON, Canada Status: Draft" at bounding box center [560, 74] width 982 height 64
click at [1196, 87] on span "Submit for Admin Review" at bounding box center [1189, 91] width 106 height 21
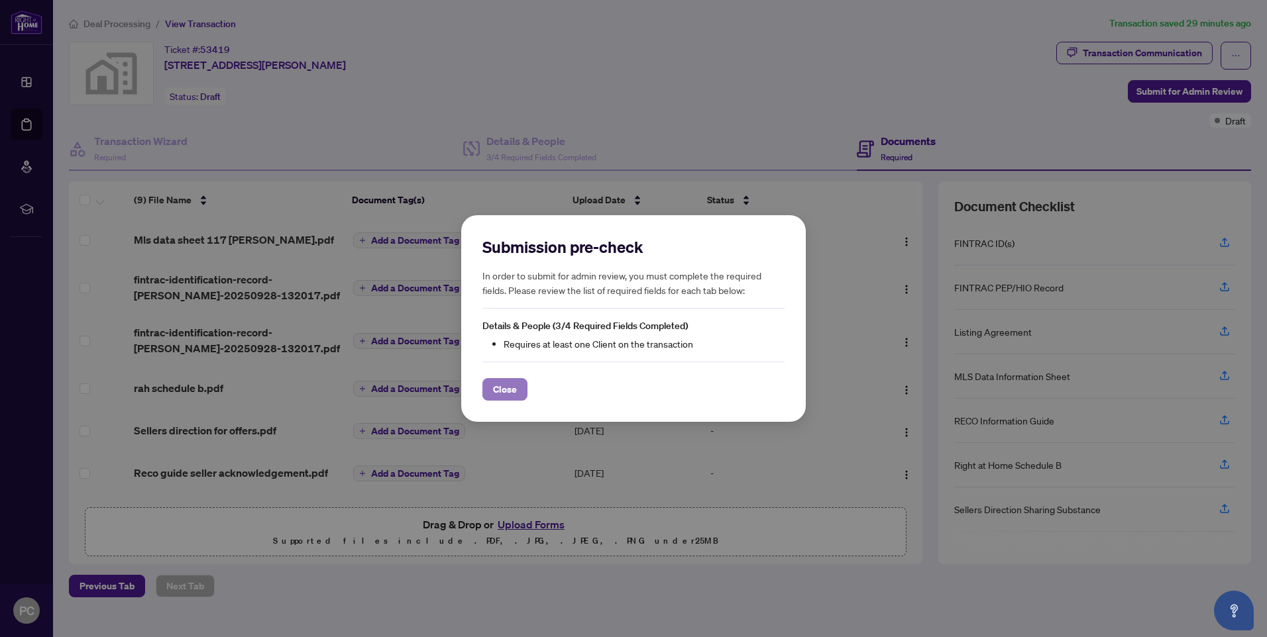
click at [496, 390] on span "Close" at bounding box center [505, 389] width 24 height 21
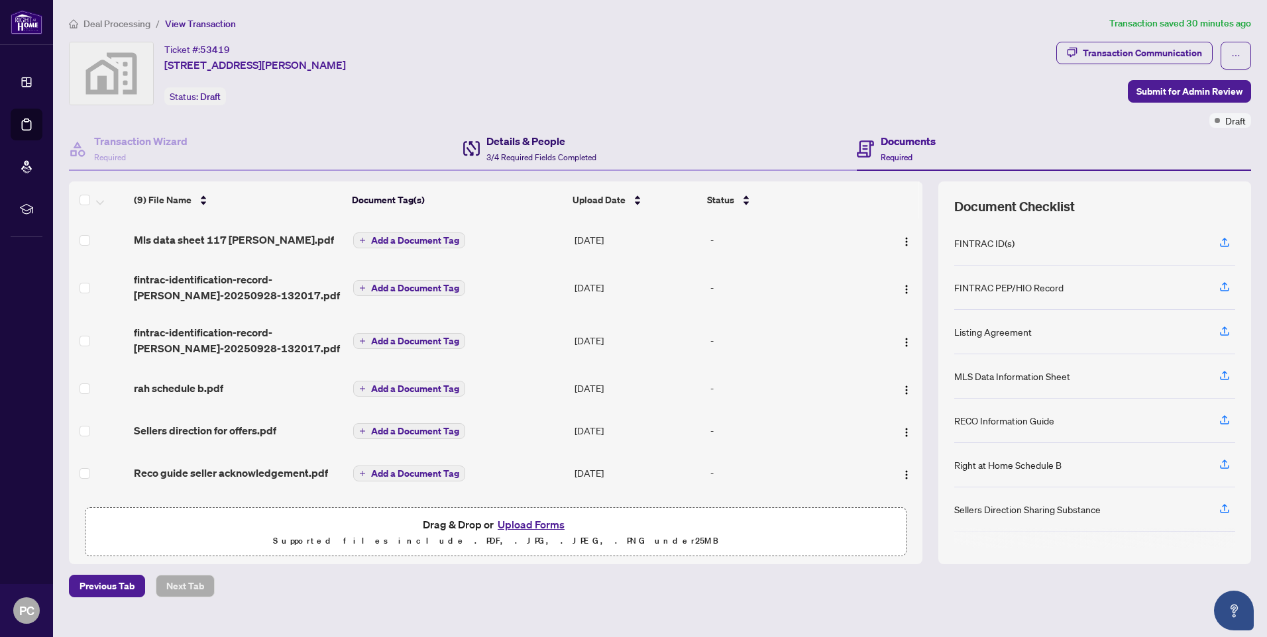
click at [545, 143] on h4 "Details & People" at bounding box center [541, 141] width 110 height 16
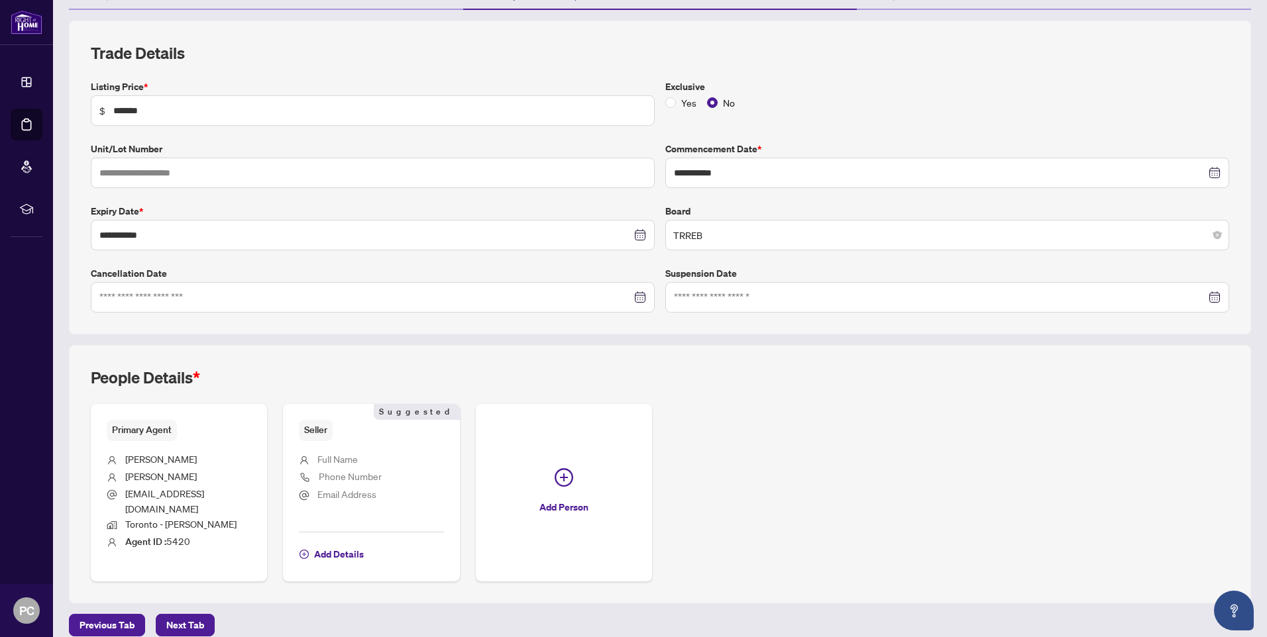
scroll to position [162, 0]
click at [312, 430] on span "Seller" at bounding box center [316, 429] width 34 height 21
click at [330, 455] on span "Full Name" at bounding box center [337, 458] width 40 height 12
click at [340, 474] on span "Phone Number" at bounding box center [350, 475] width 63 height 12
click at [332, 543] on span "Add Details" at bounding box center [339, 553] width 50 height 21
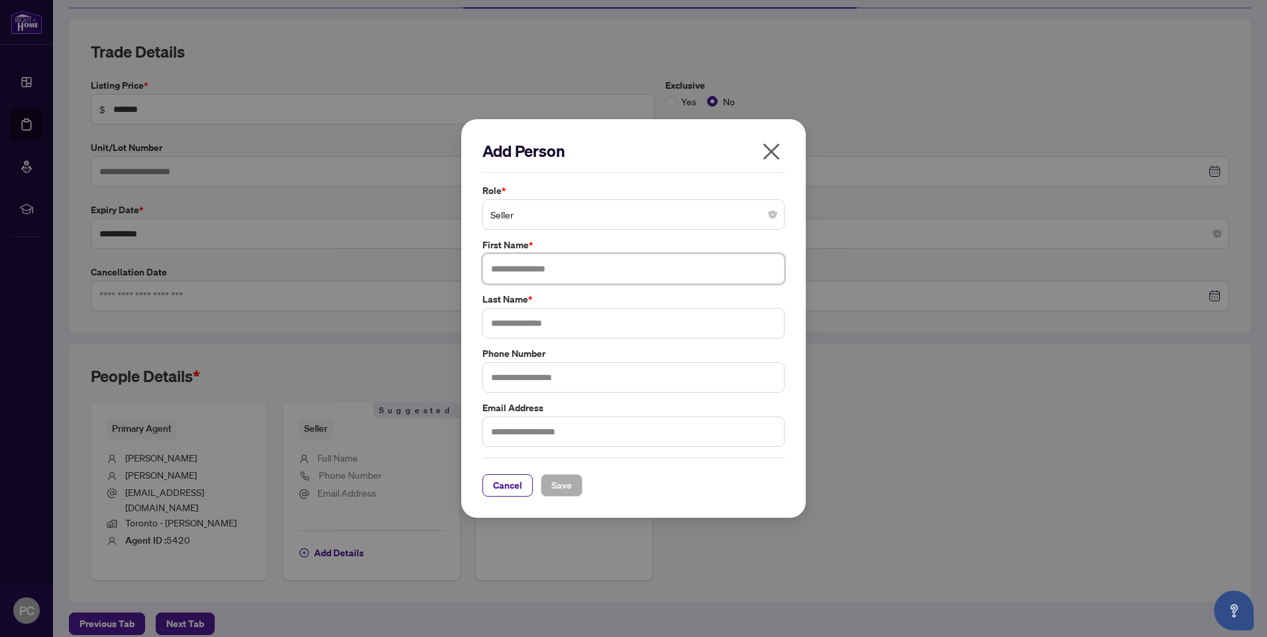
click at [558, 272] on input "text" at bounding box center [633, 269] width 302 height 30
type input "*"
type input "******"
click at [559, 324] on input "text" at bounding box center [633, 323] width 302 height 30
type input "****"
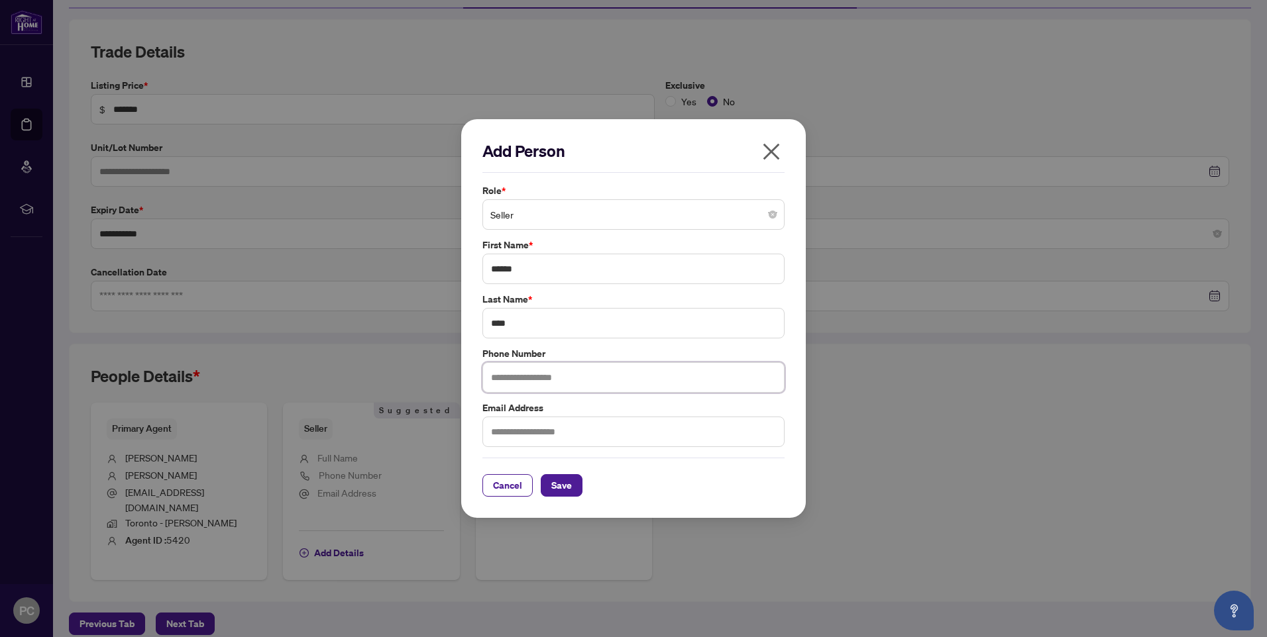
click at [578, 382] on input "text" at bounding box center [633, 377] width 302 height 30
click at [508, 379] on input "text" at bounding box center [633, 377] width 302 height 30
type input "**********"
click at [536, 435] on input "text" at bounding box center [633, 432] width 302 height 30
type input "**********"
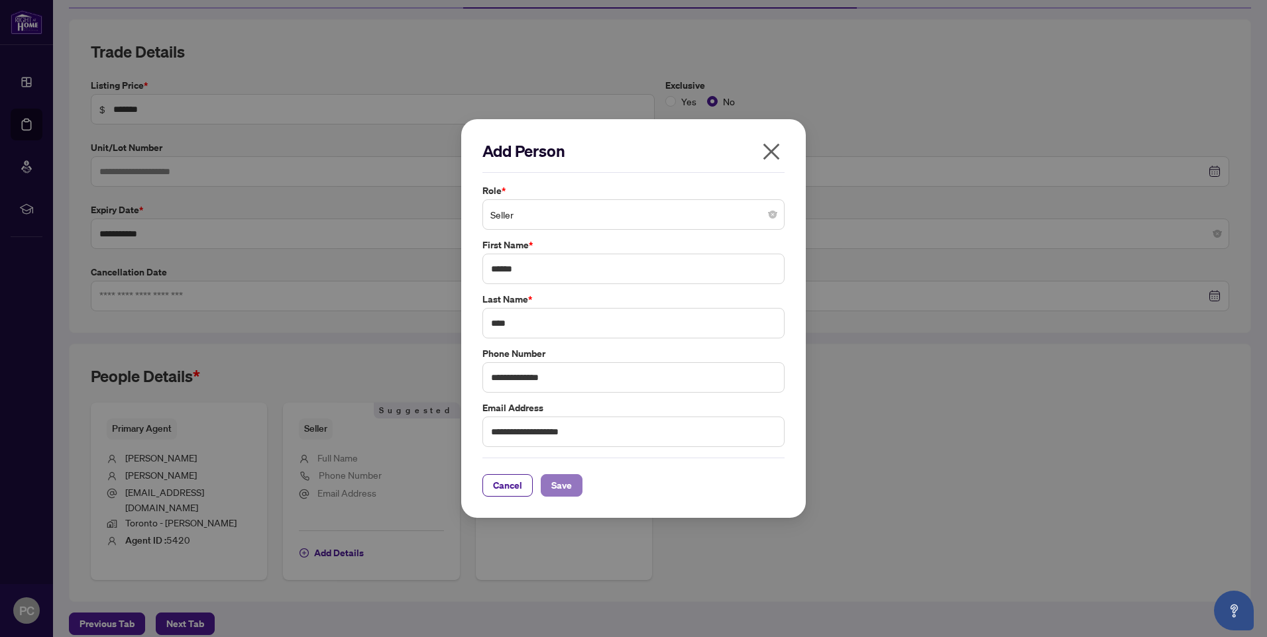
click at [554, 485] on span "Save" at bounding box center [561, 485] width 21 height 21
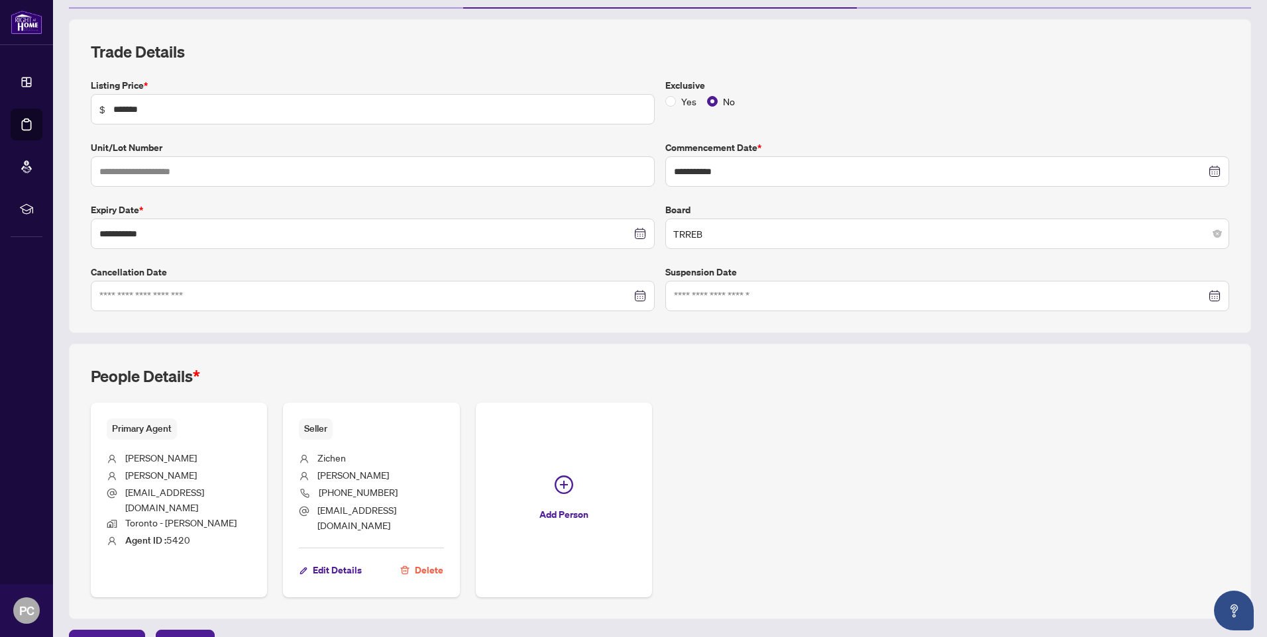
click at [1046, 80] on label "Exclusive" at bounding box center [947, 85] width 564 height 15
click at [174, 631] on span "Next Tab" at bounding box center [185, 641] width 38 height 21
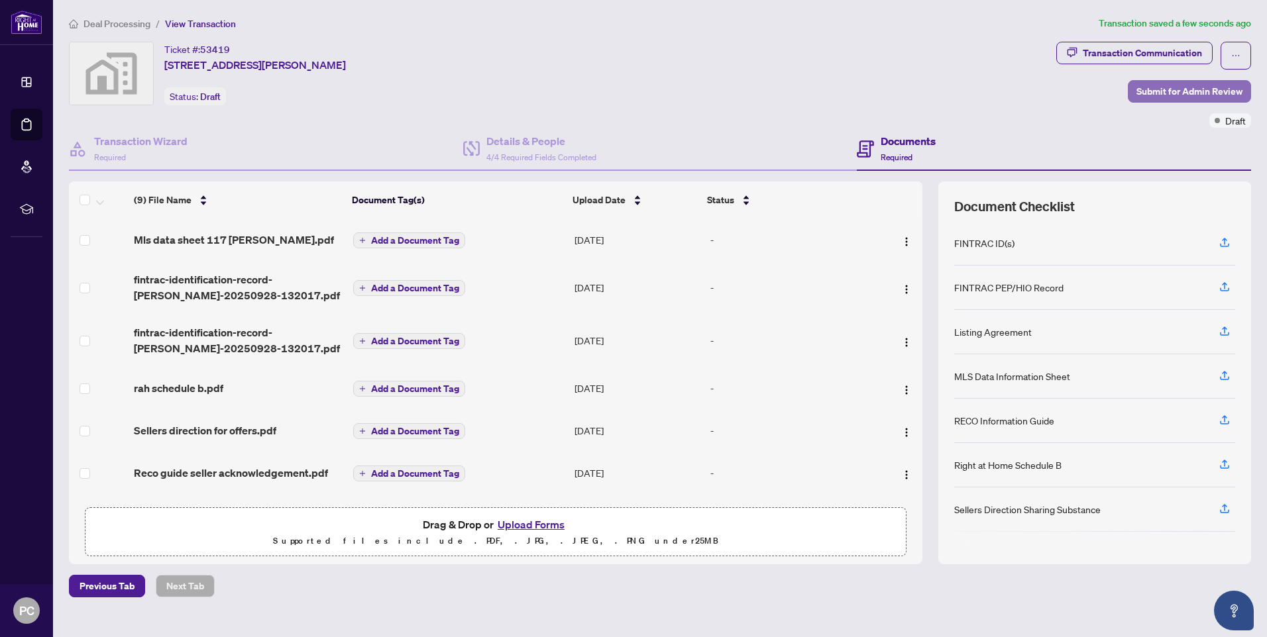
click at [1189, 89] on span "Submit for Admin Review" at bounding box center [1189, 91] width 106 height 21
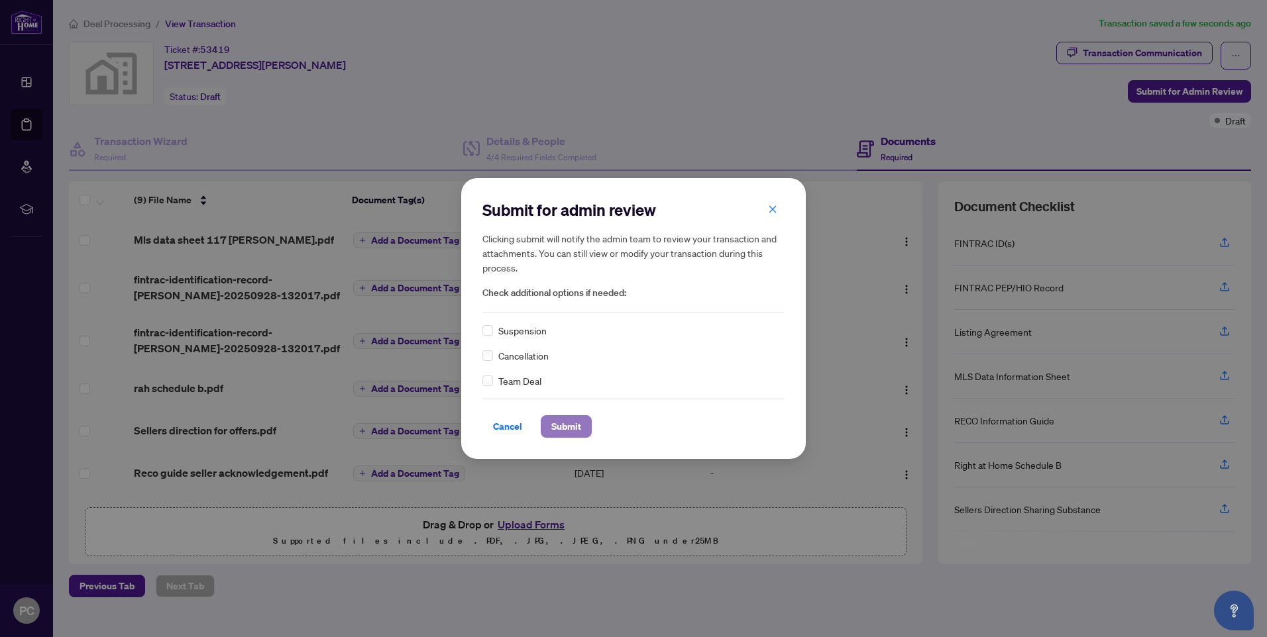
click at [566, 427] on span "Submit" at bounding box center [566, 426] width 30 height 21
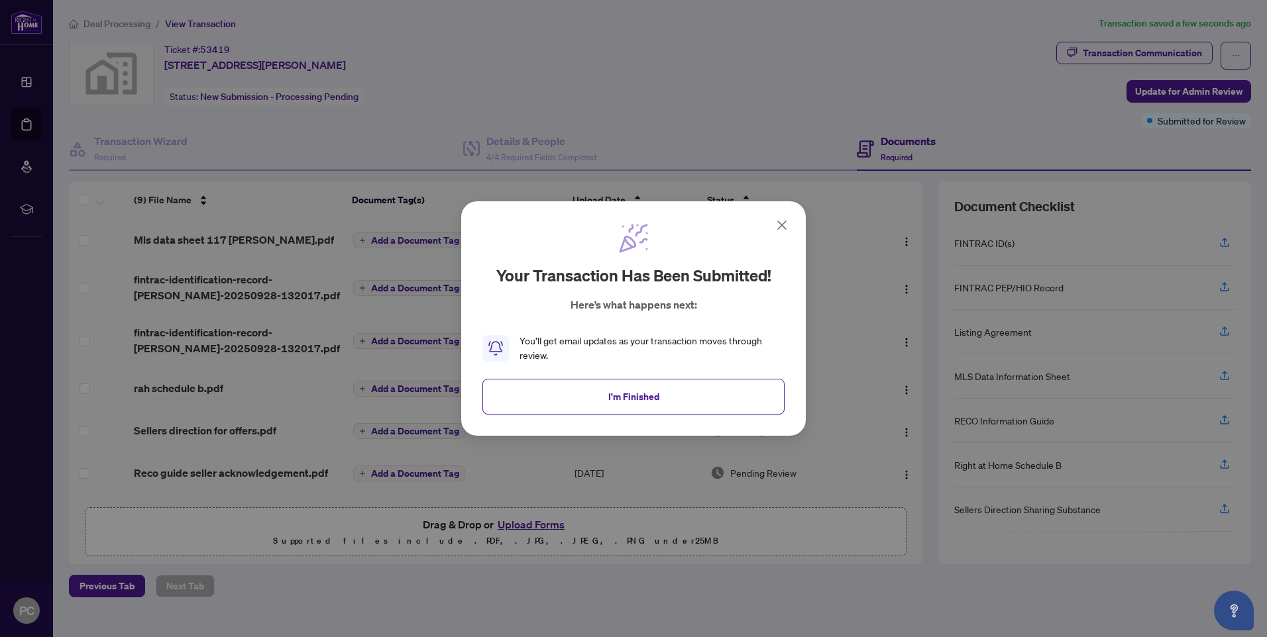
click at [810, 63] on div "Your transaction has been submitted! Here’s what happens next: You’ll get email…" at bounding box center [633, 318] width 1267 height 637
click at [620, 400] on span "I'm Finished" at bounding box center [633, 396] width 51 height 21
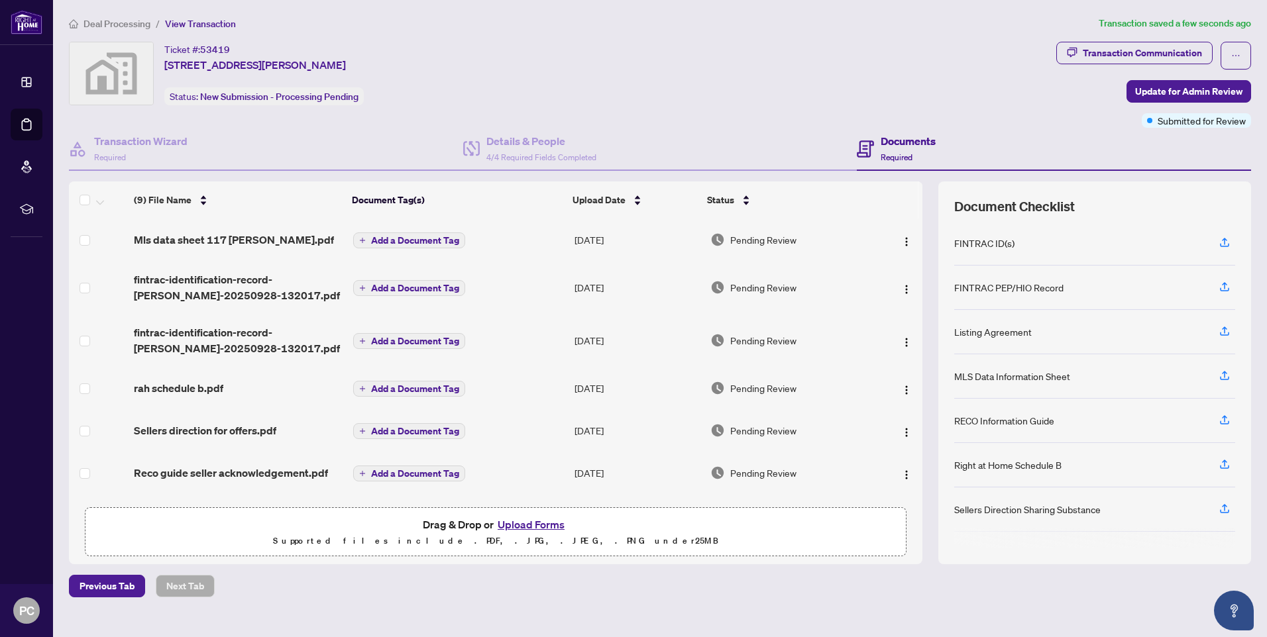
click at [818, 58] on div "Ticket #: 53419 117 Barker Street, London, ON, Canada Status: New Submission - …" at bounding box center [560, 74] width 982 height 64
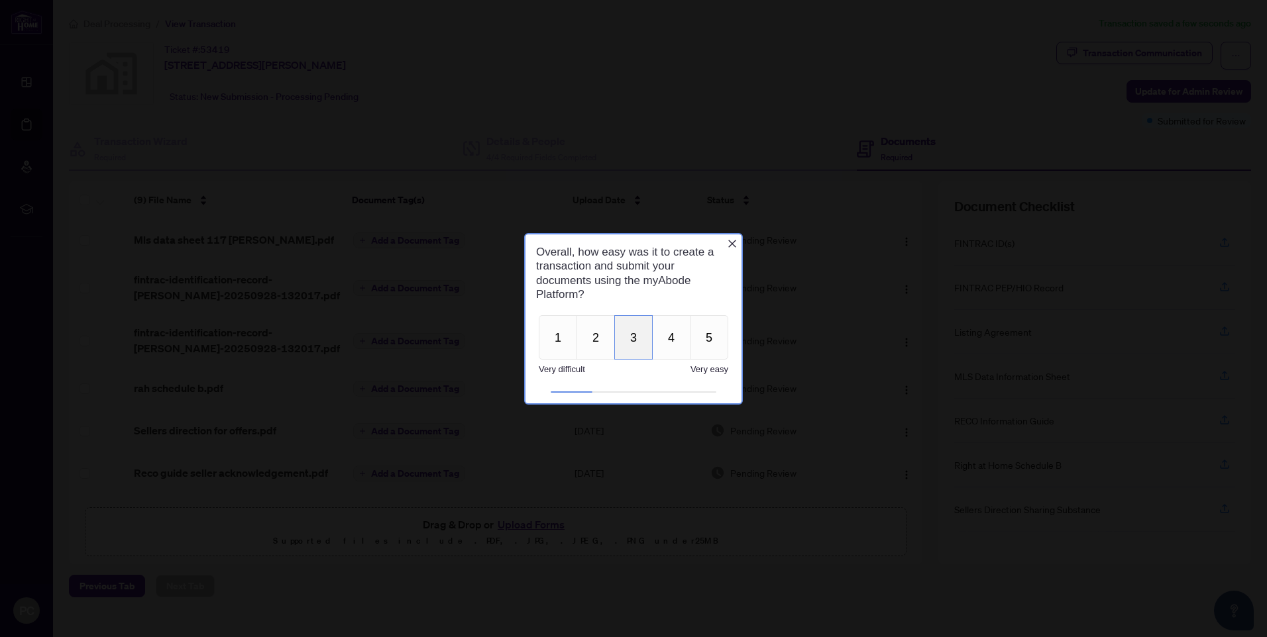
click at [623, 333] on button "3" at bounding box center [633, 337] width 38 height 44
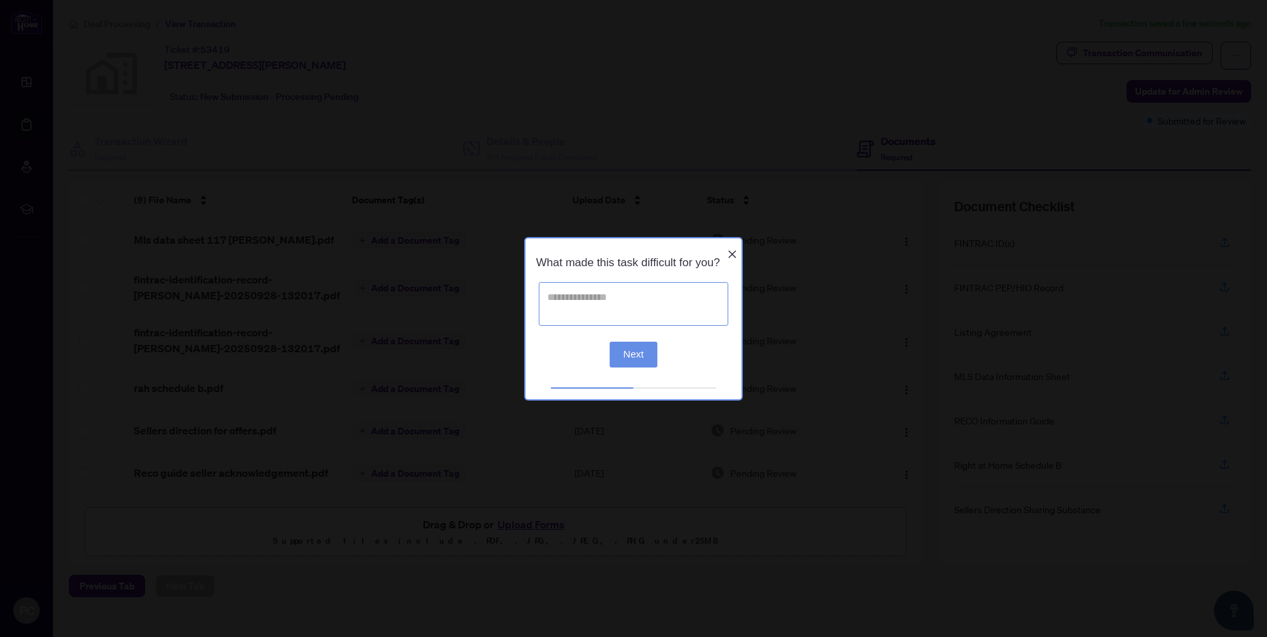
click at [579, 309] on textarea at bounding box center [634, 304] width 190 height 44
type textarea "**********"
click at [633, 361] on button "Next" at bounding box center [634, 354] width 48 height 26
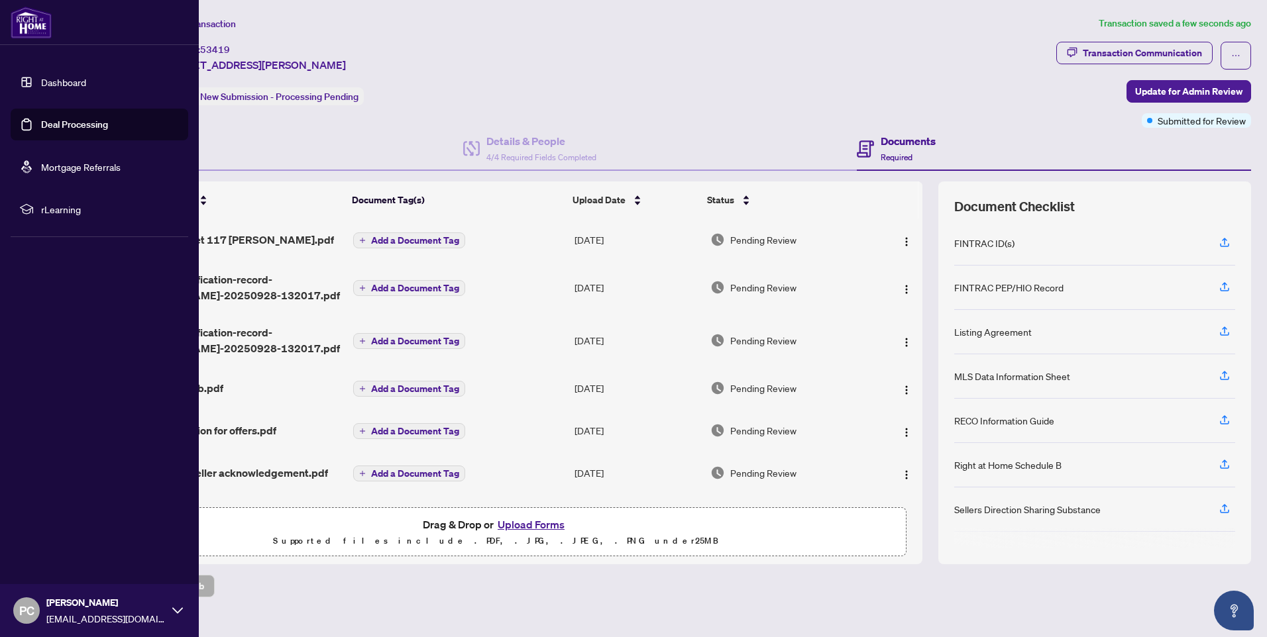
click at [173, 611] on icon at bounding box center [177, 611] width 11 height 11
click at [56, 533] on span "Logout" at bounding box center [53, 532] width 30 height 21
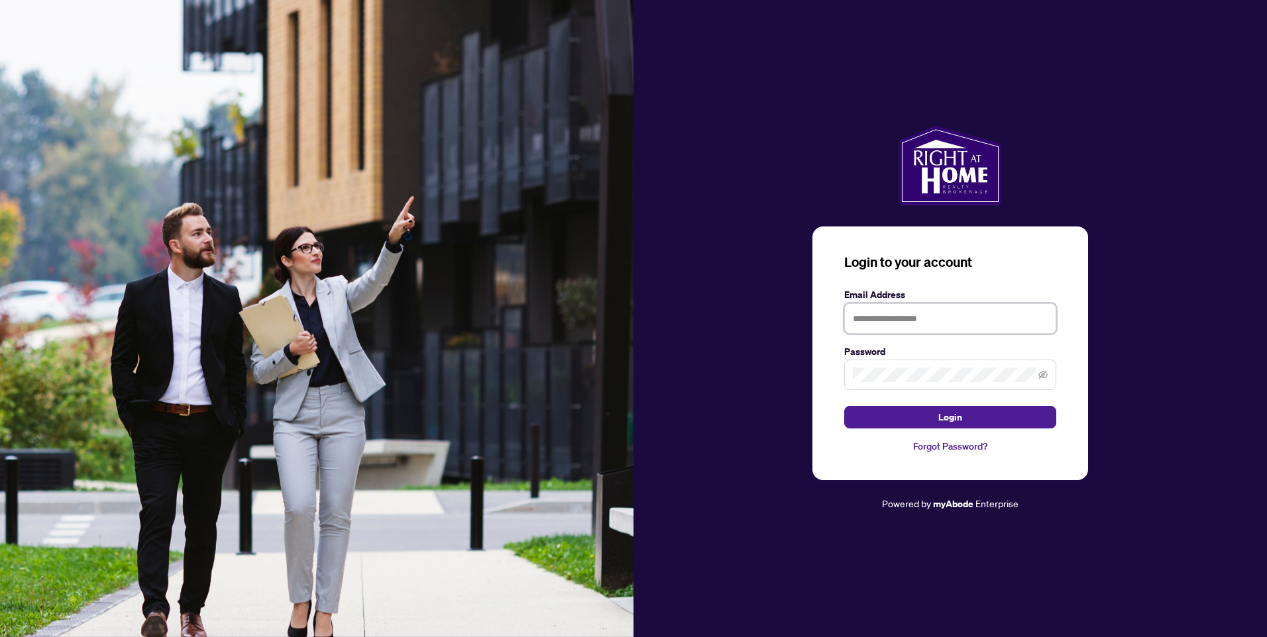
type input "**********"
